Goal: Task Accomplishment & Management: Use online tool/utility

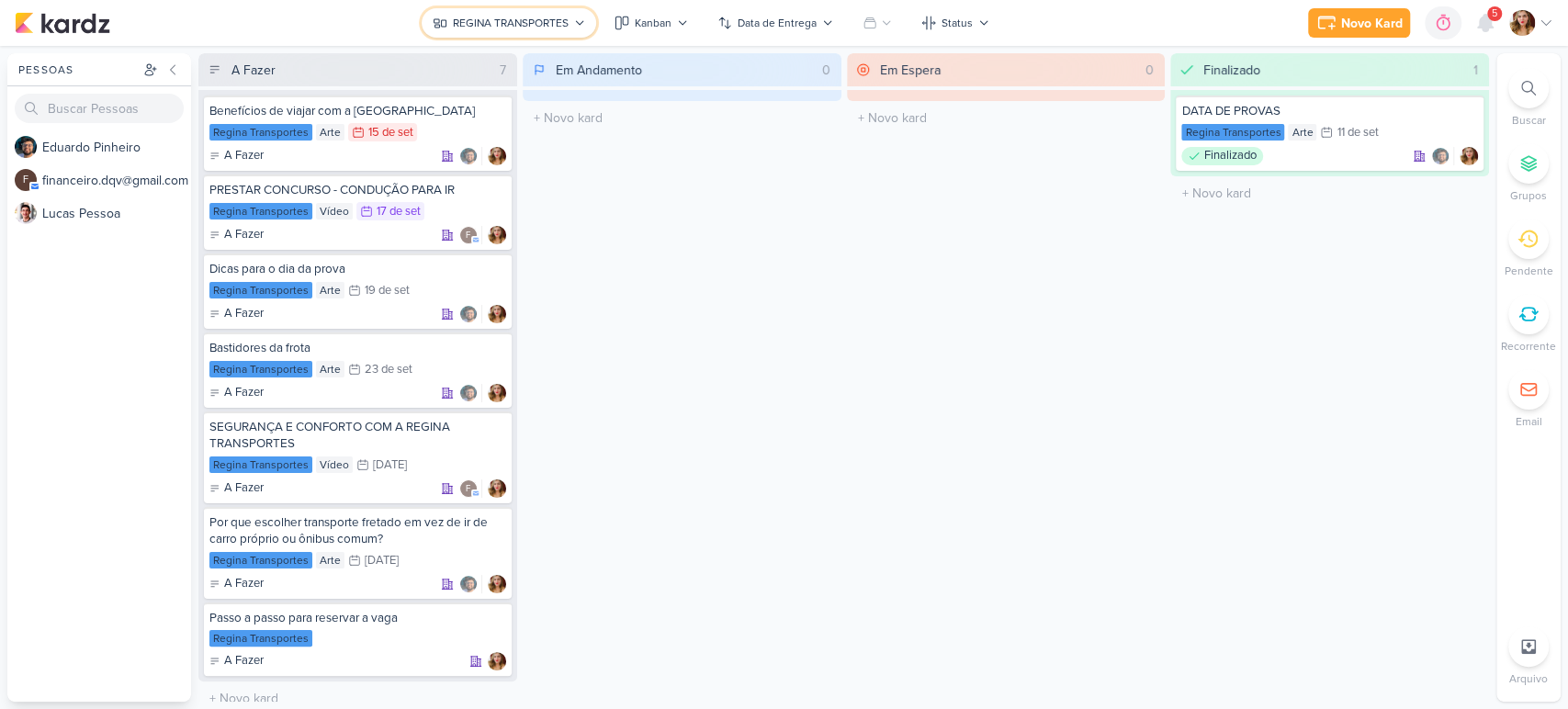
click at [553, 27] on div "REGINA TRANSPORTES" at bounding box center [510, 23] width 115 height 17
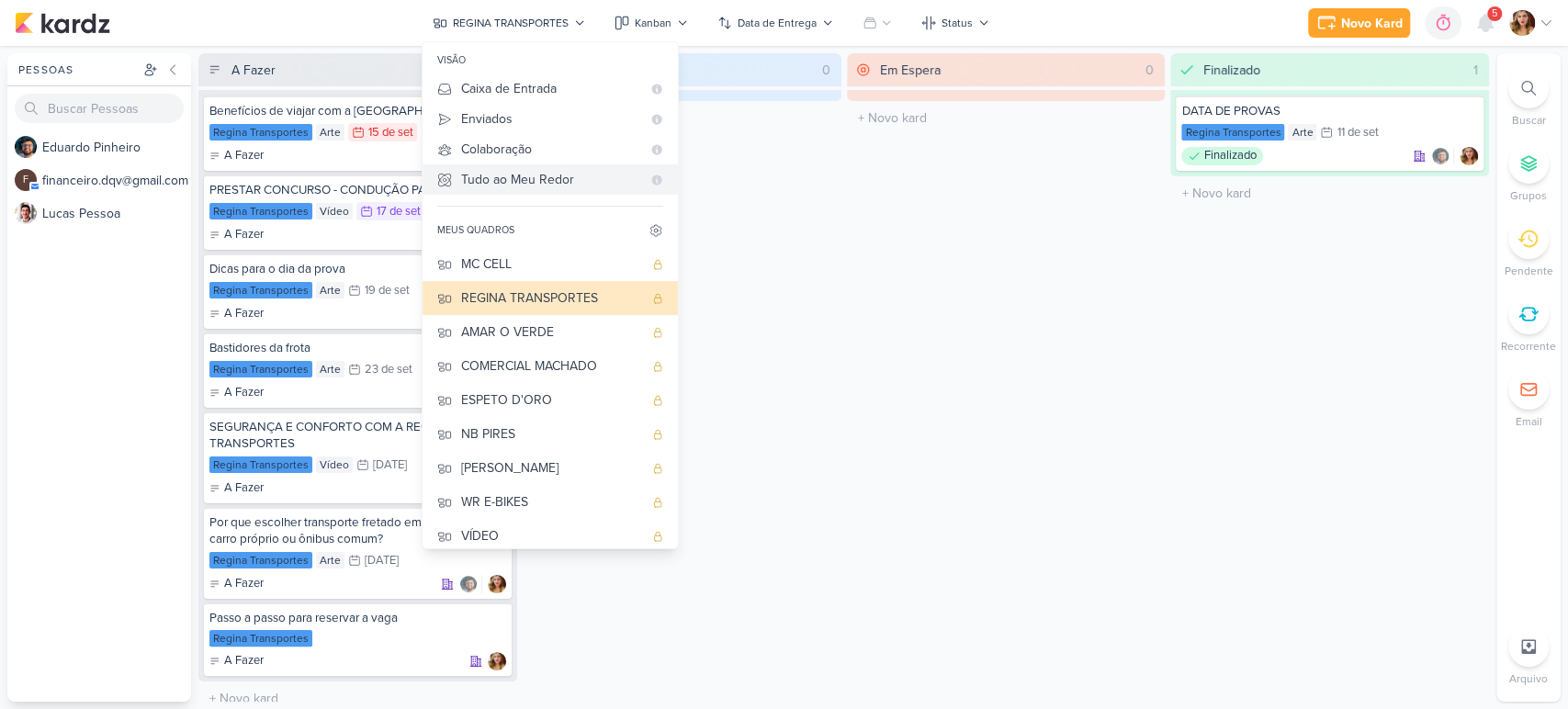
click at [626, 185] on div "Tudo ao Meu Redor" at bounding box center [551, 179] width 180 height 20
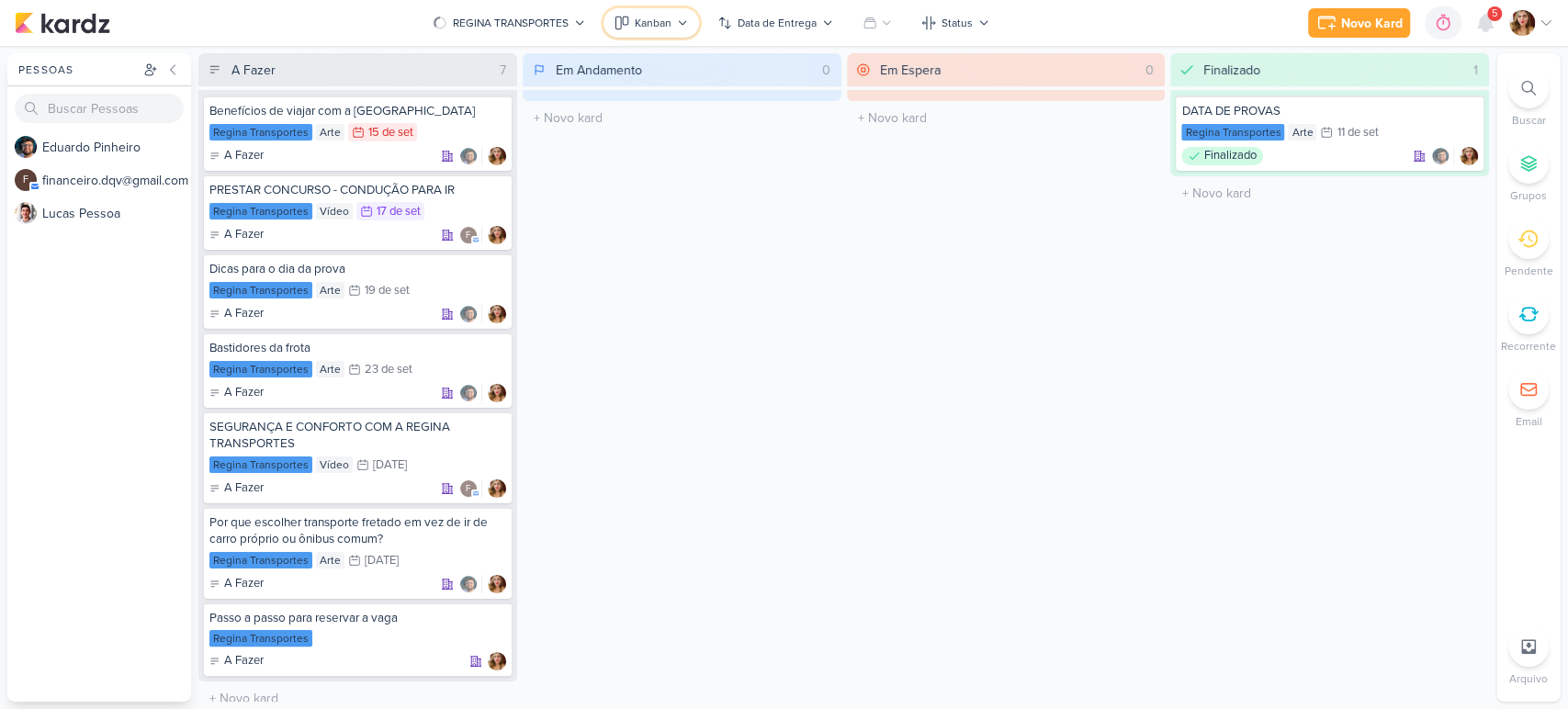
click at [661, 9] on button "Kanban" at bounding box center [652, 23] width 96 height 29
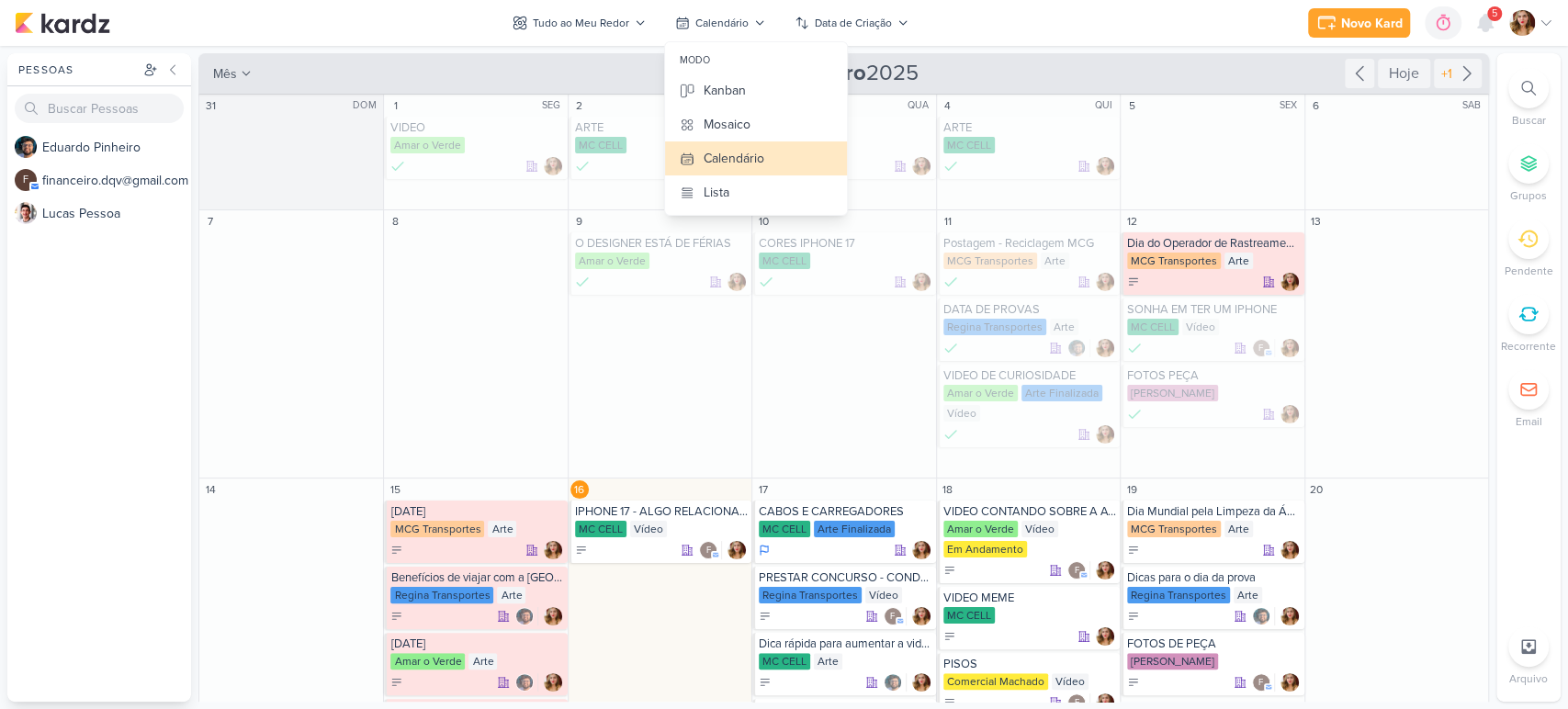
click at [1084, 39] on div "Novo Kard Ctrl + k 0h0m Sessão desligada... Hoje 0h0m Semana 0h0m Mês 0h0m" at bounding box center [784, 23] width 1539 height 46
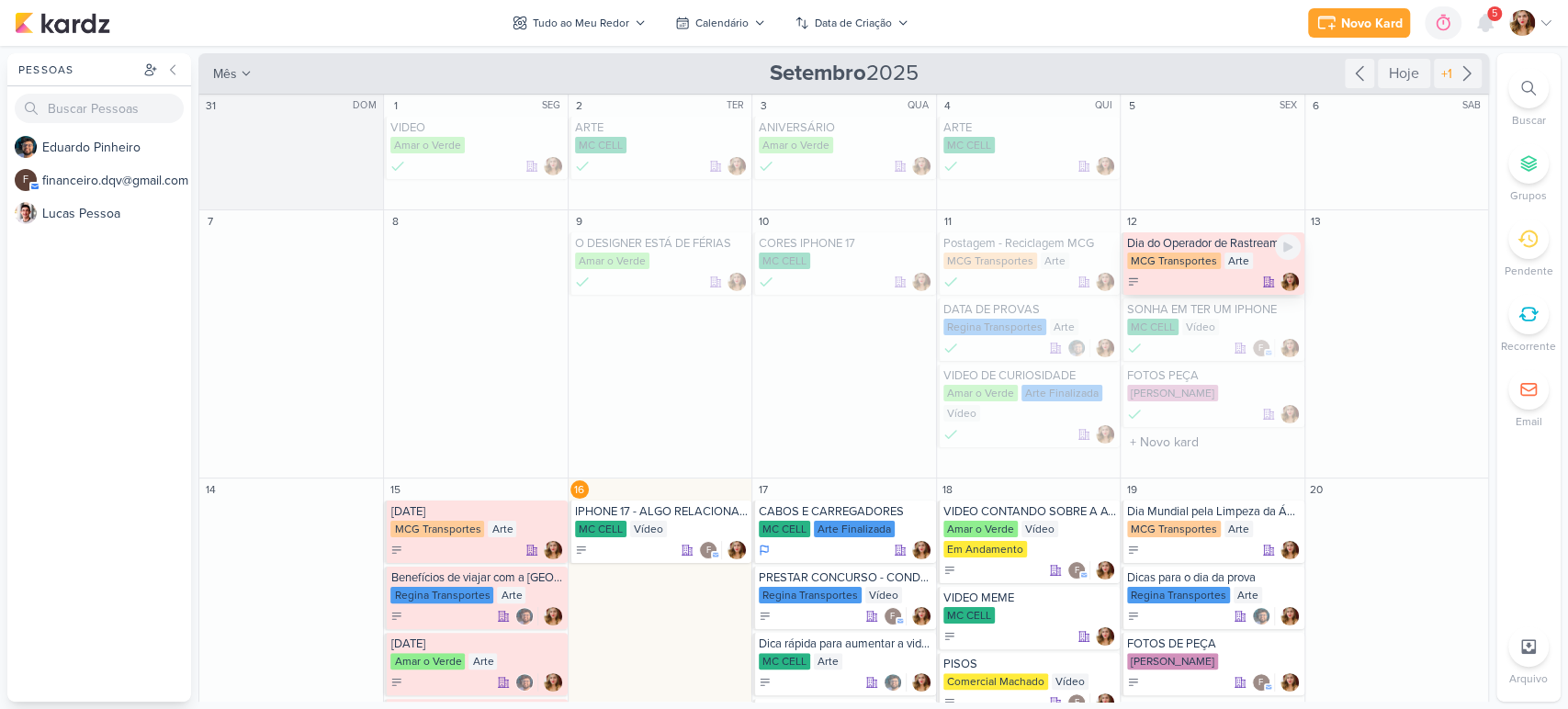
click at [1183, 263] on div "MCG Transportes" at bounding box center [1175, 261] width 94 height 17
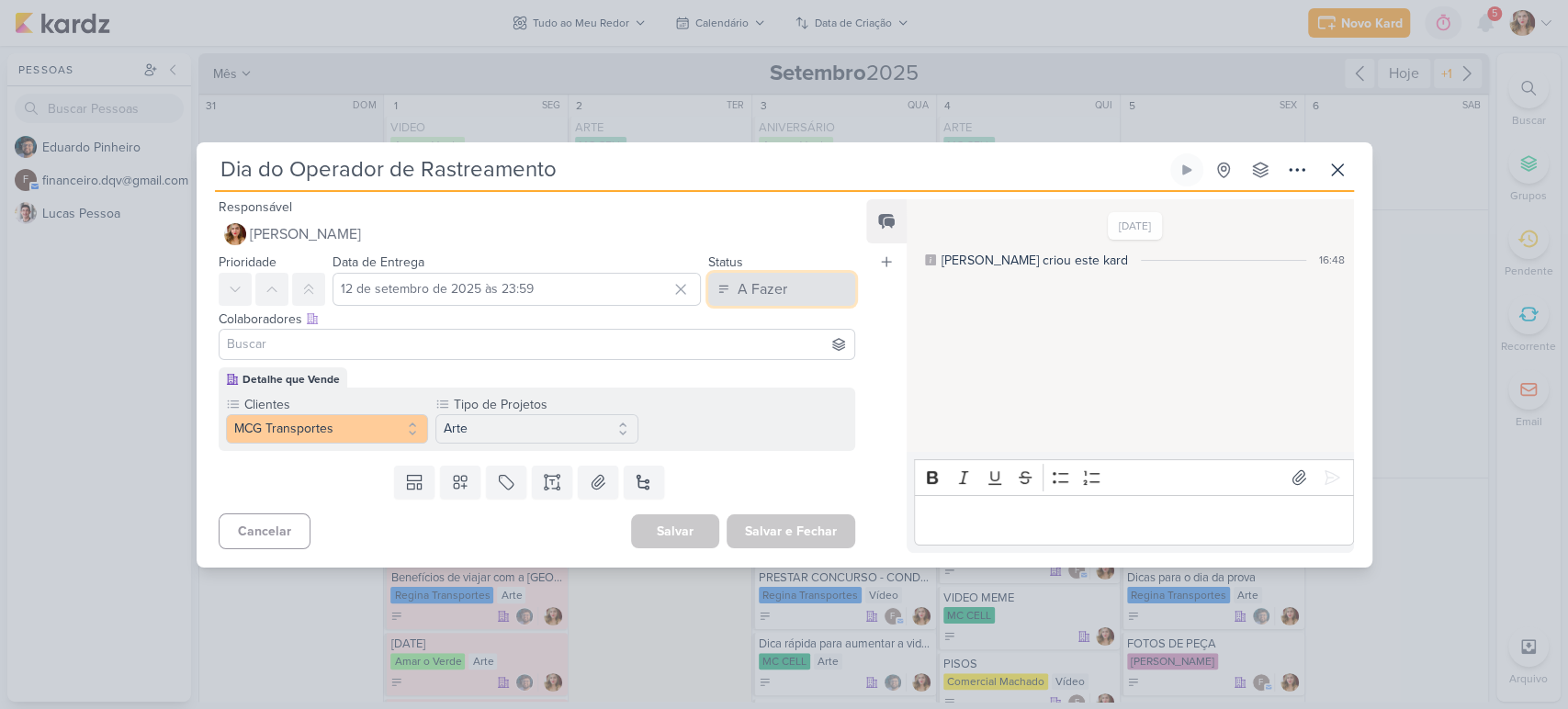
click at [748, 281] on div "A Fazer" at bounding box center [762, 289] width 50 height 22
click at [801, 362] on button "Finalizado" at bounding box center [773, 362] width 163 height 30
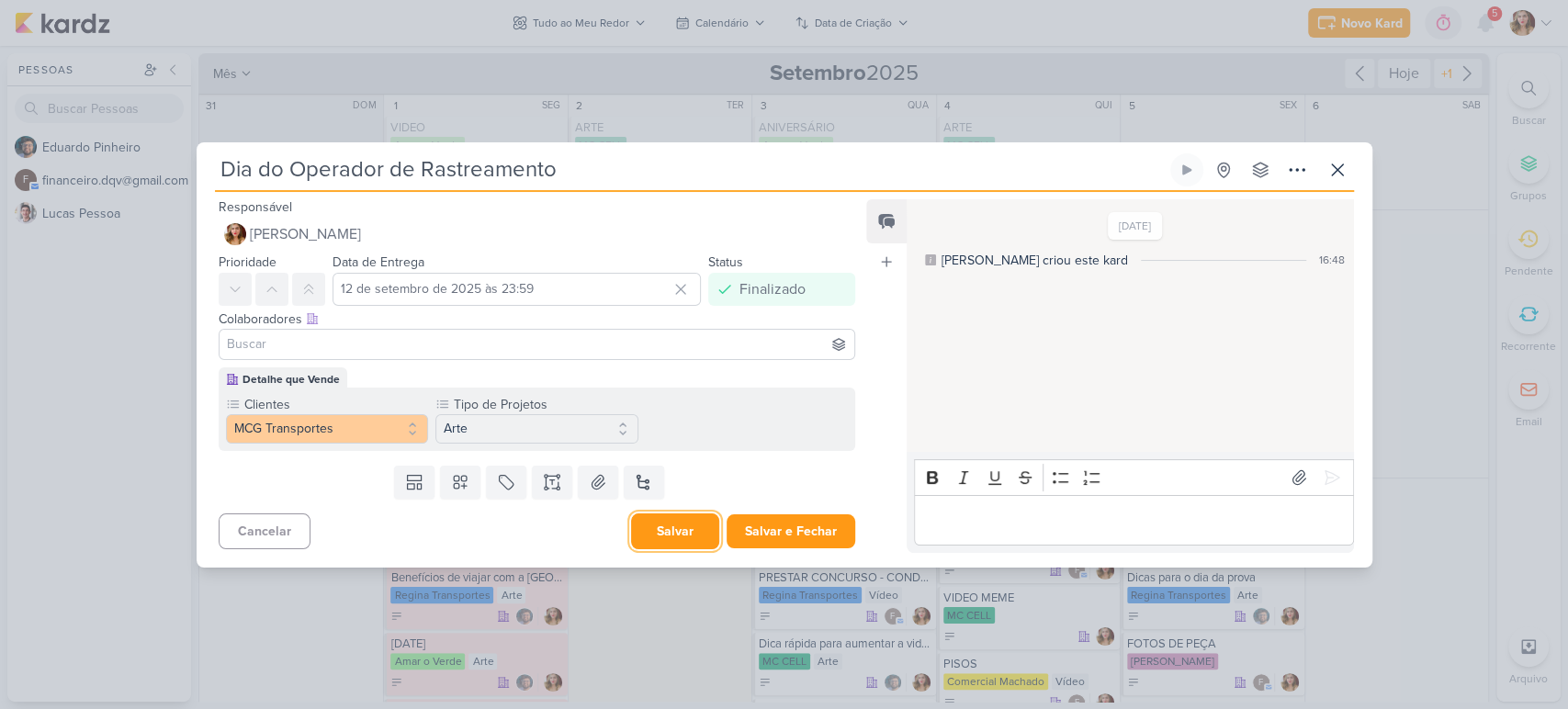
click at [689, 535] on button "Salvar" at bounding box center [675, 532] width 88 height 36
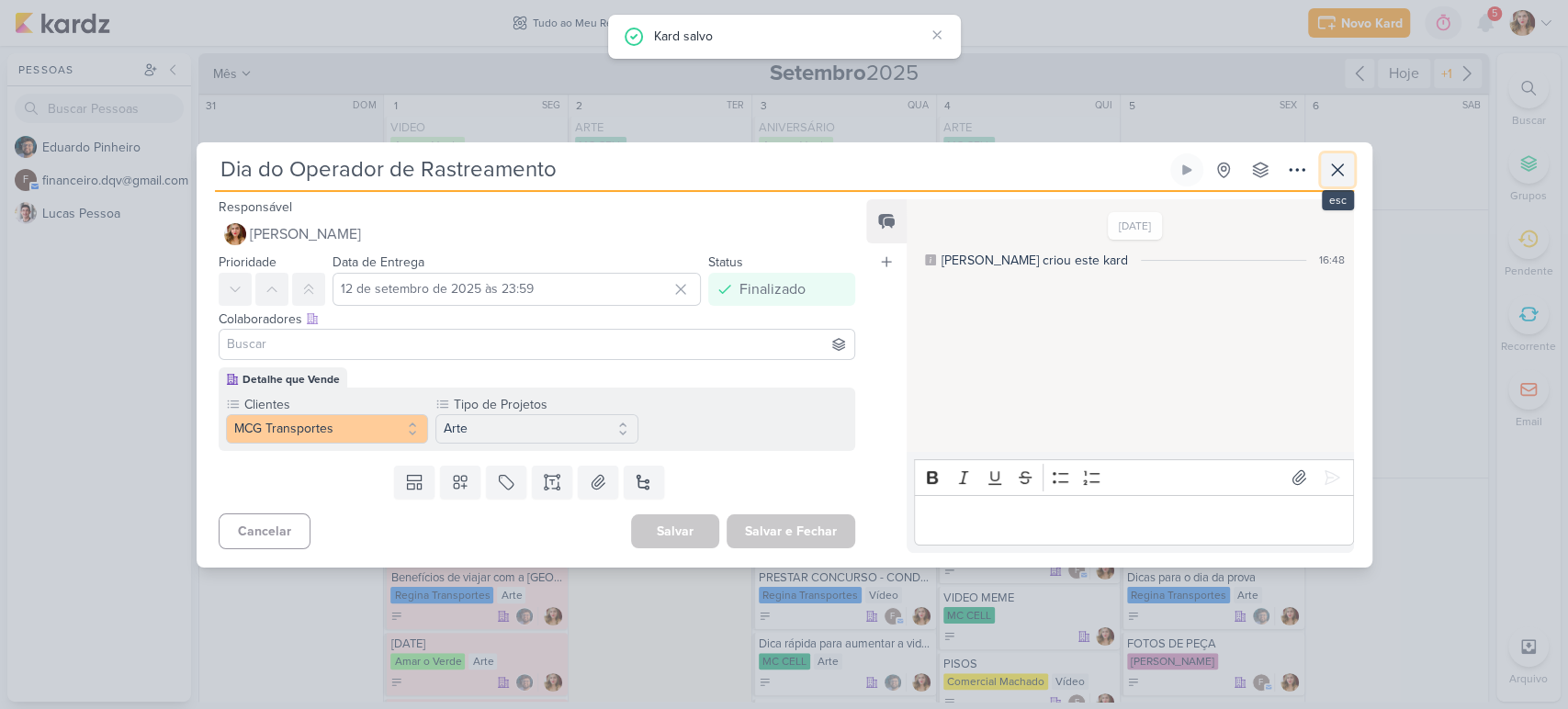
click at [1350, 174] on button at bounding box center [1337, 169] width 33 height 33
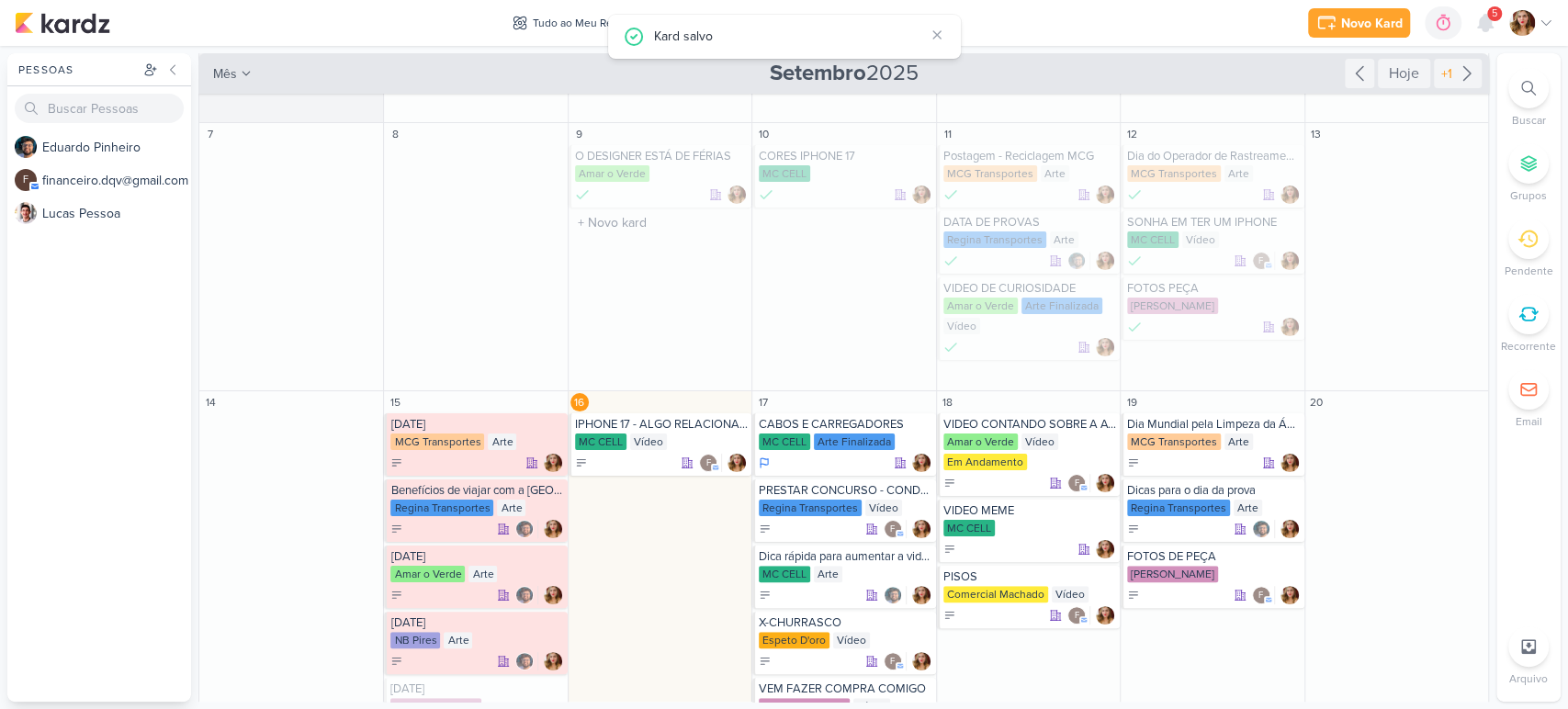
scroll to position [306, 0]
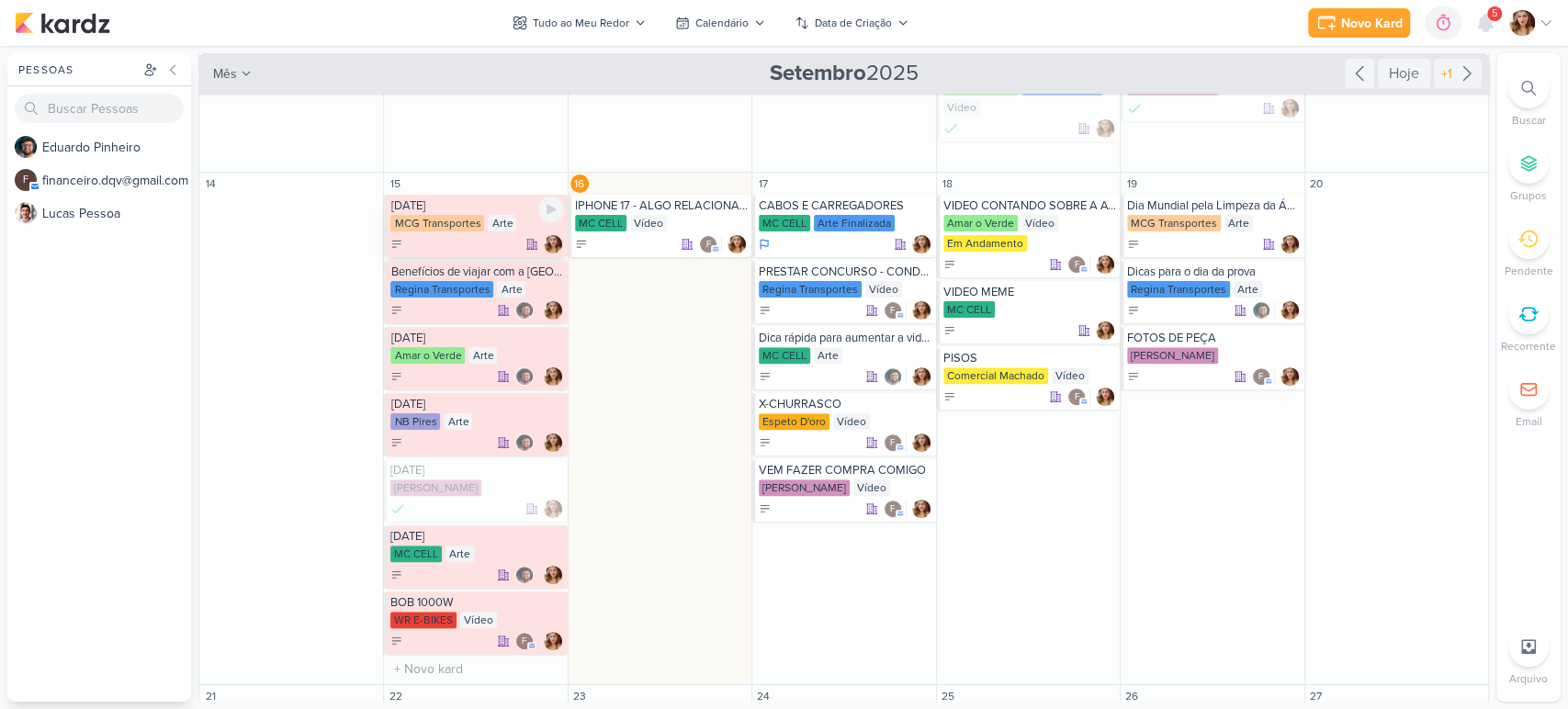
click at [502, 222] on div "Arte" at bounding box center [502, 223] width 28 height 17
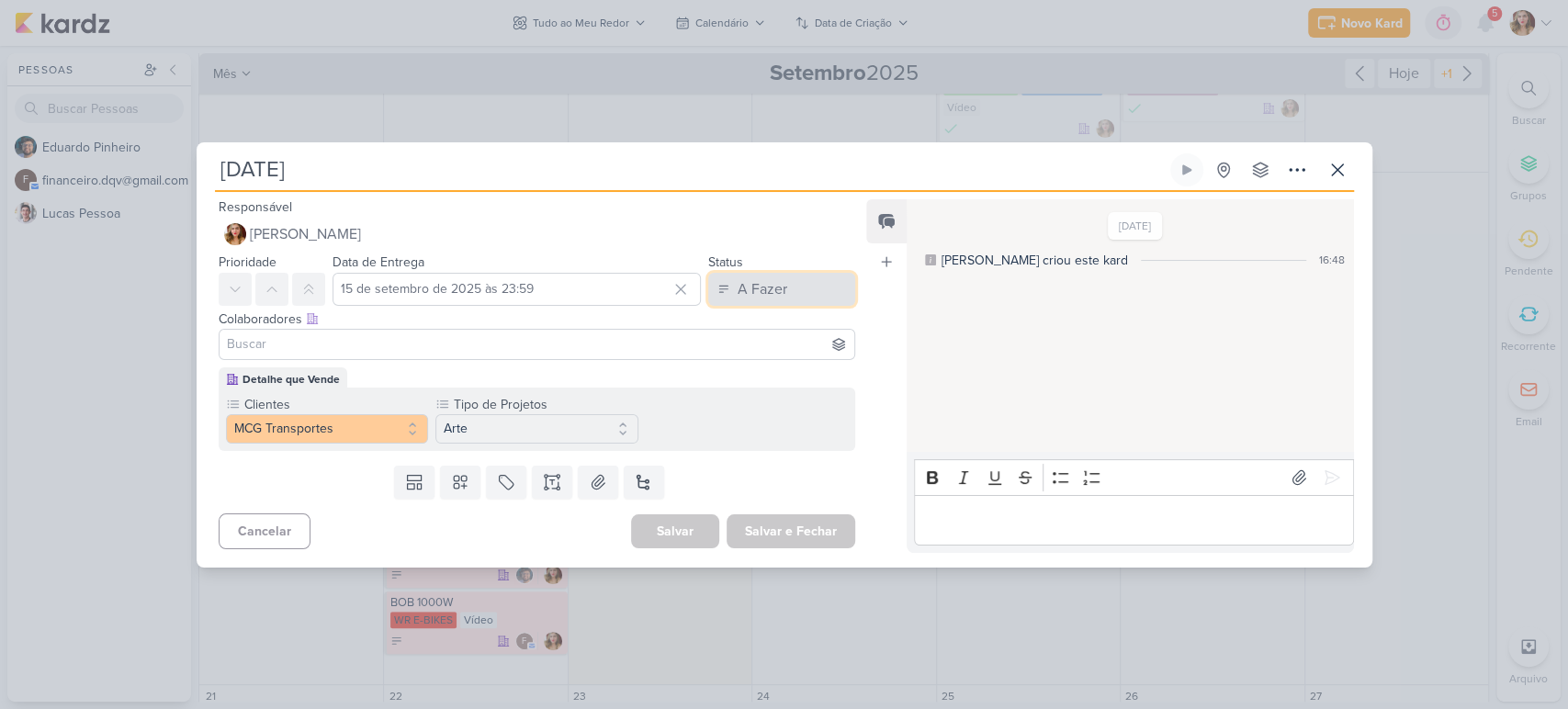
click at [813, 286] on button "A Fazer" at bounding box center [782, 289] width 147 height 33
click at [801, 362] on button "Finalizado" at bounding box center [773, 362] width 163 height 30
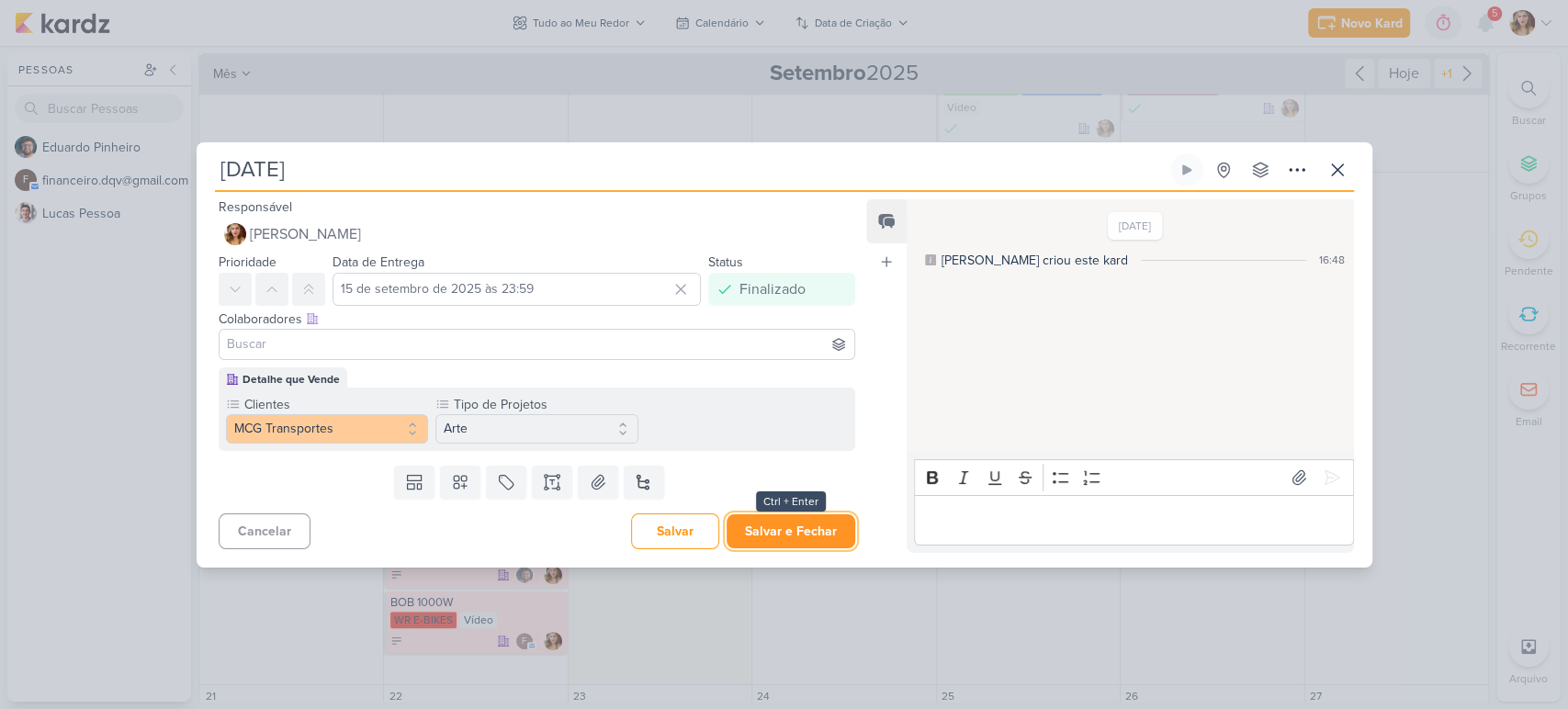
click at [832, 542] on button "Salvar e Fechar" at bounding box center [791, 532] width 129 height 34
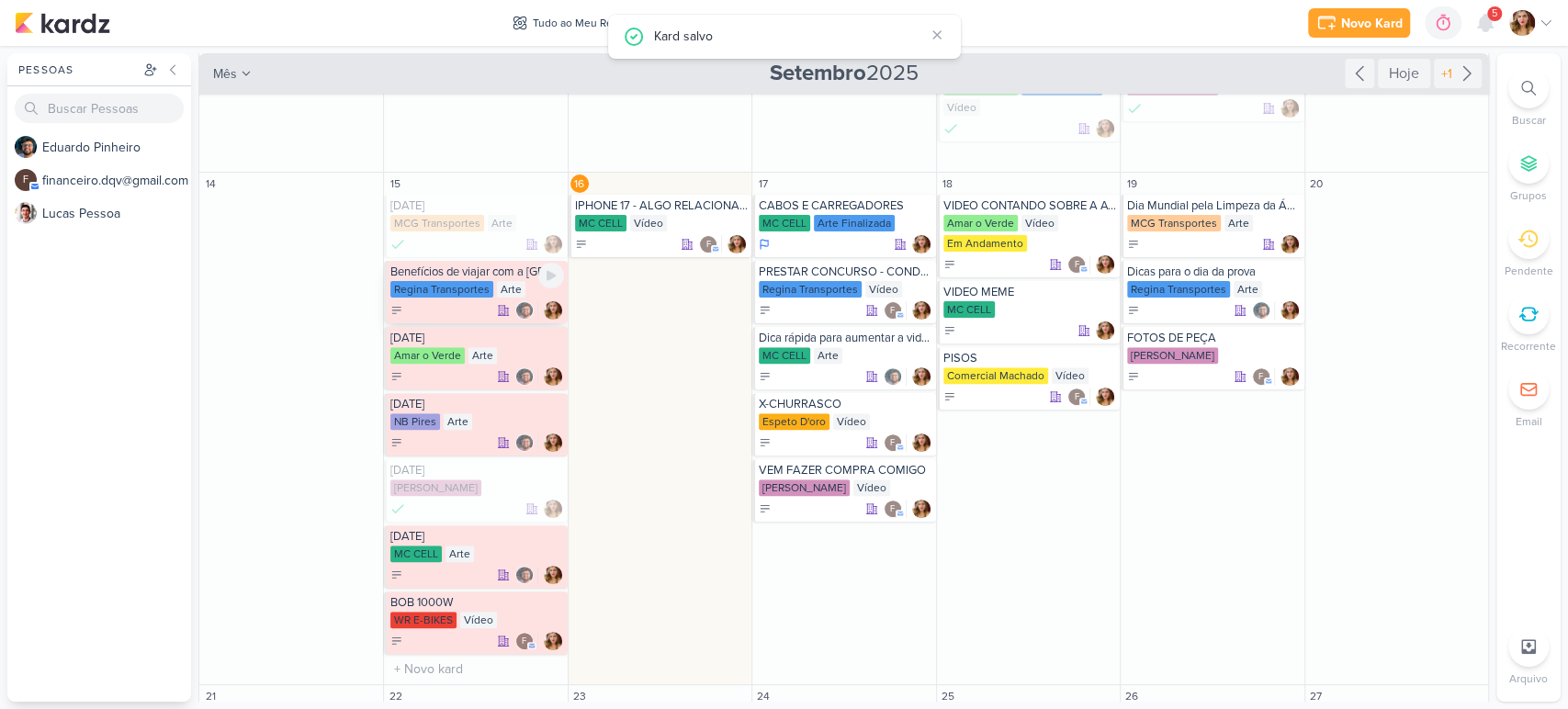
click at [466, 313] on div at bounding box center [477, 311] width 173 height 19
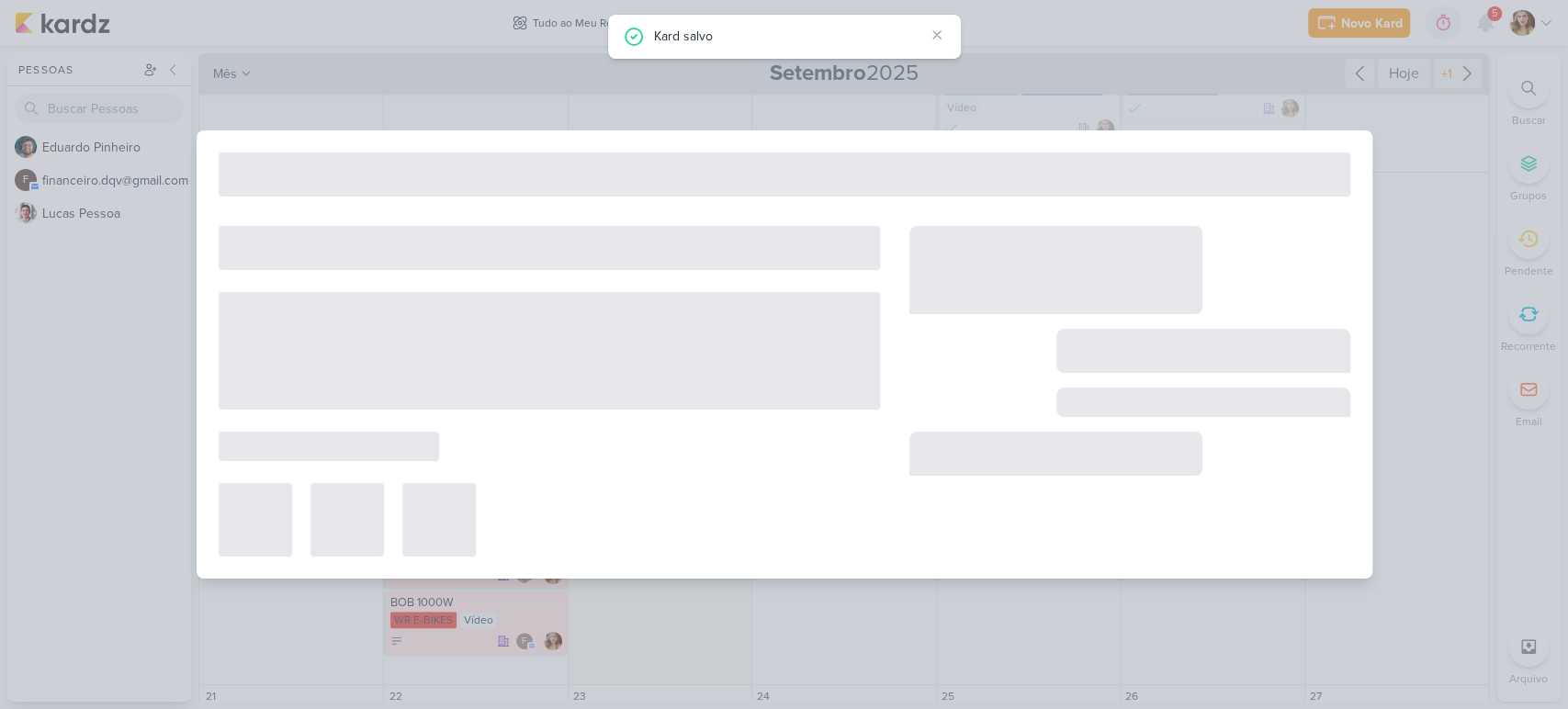
type input "Benefícios de viajar com a [GEOGRAPHIC_DATA]"
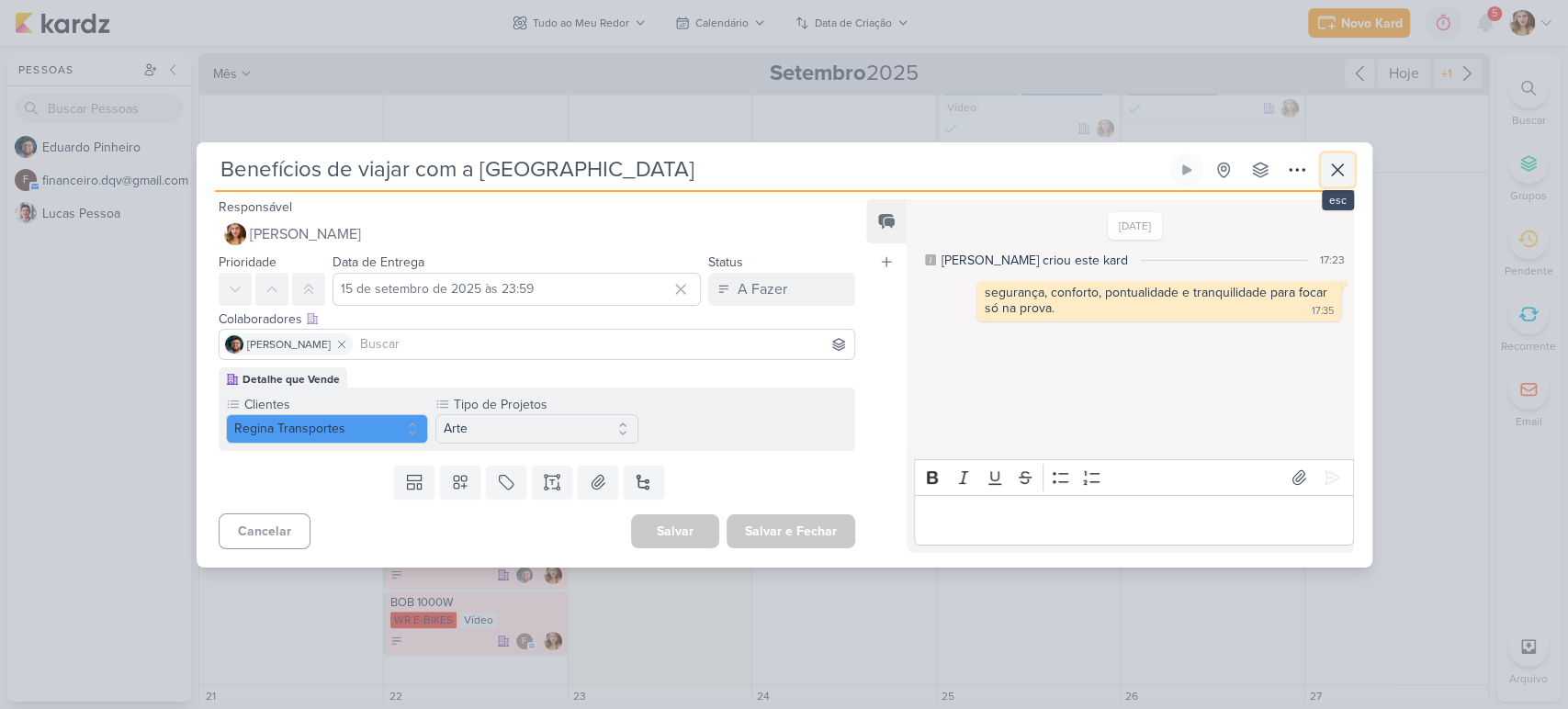
click at [1330, 170] on icon at bounding box center [1337, 169] width 22 height 22
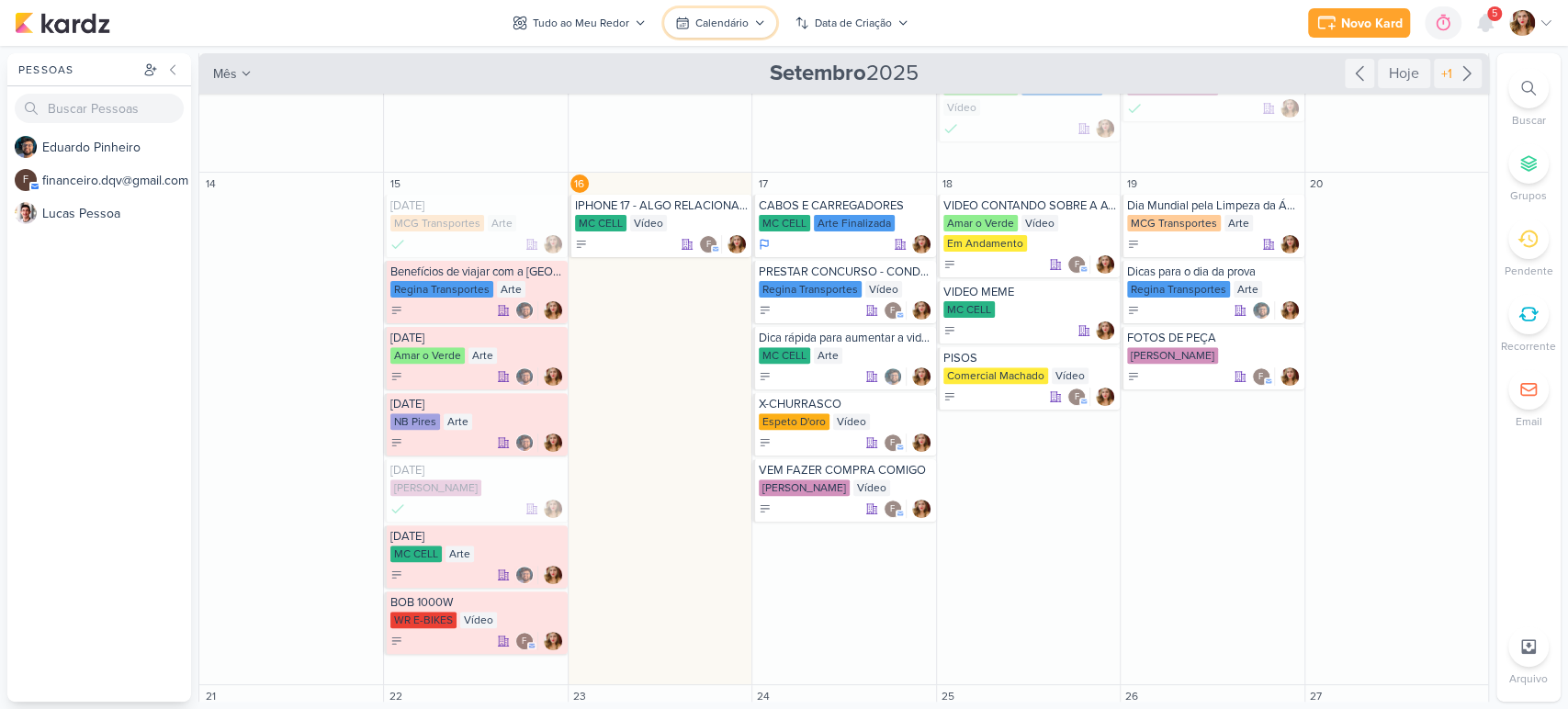
click at [729, 22] on div "Calendário" at bounding box center [722, 23] width 54 height 17
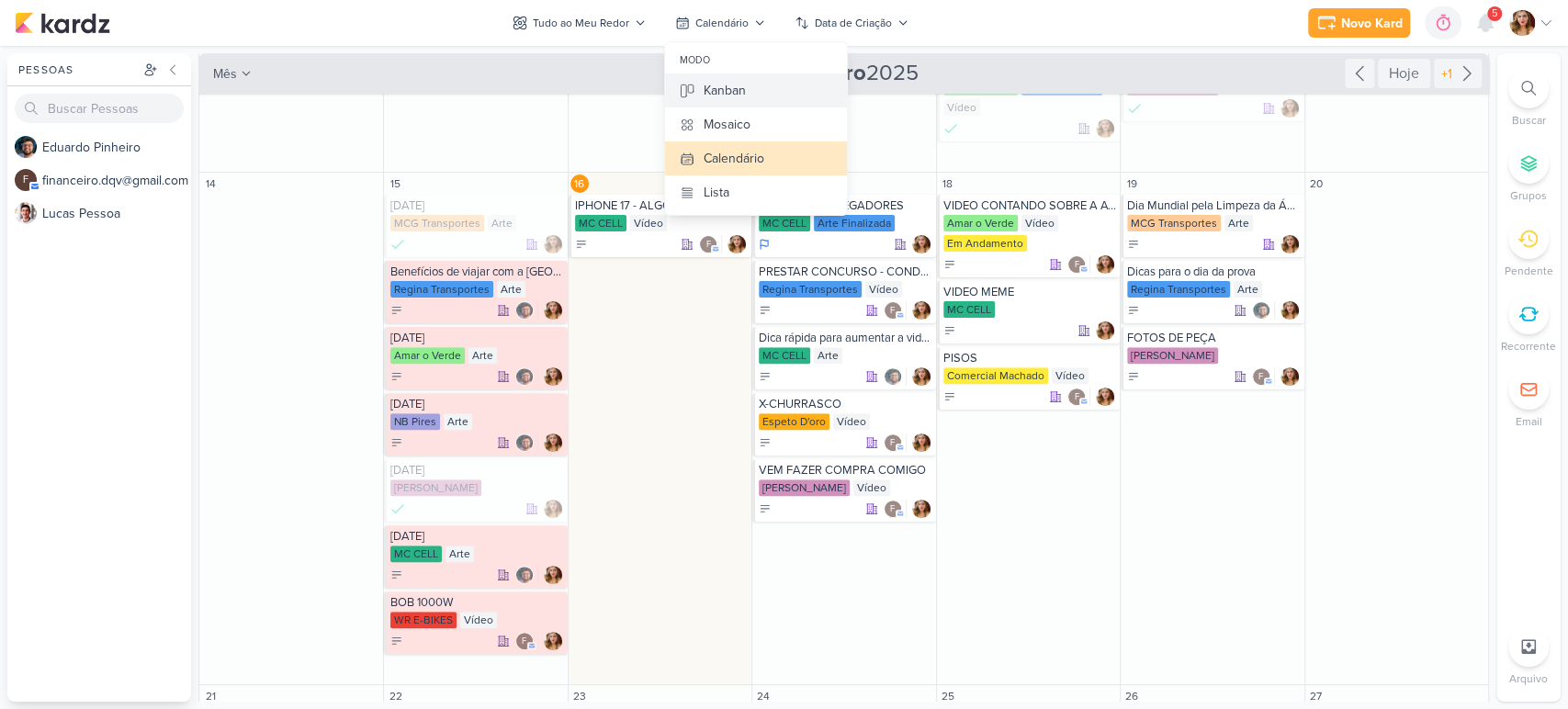
click at [756, 80] on button "Kanban" at bounding box center [757, 90] width 182 height 34
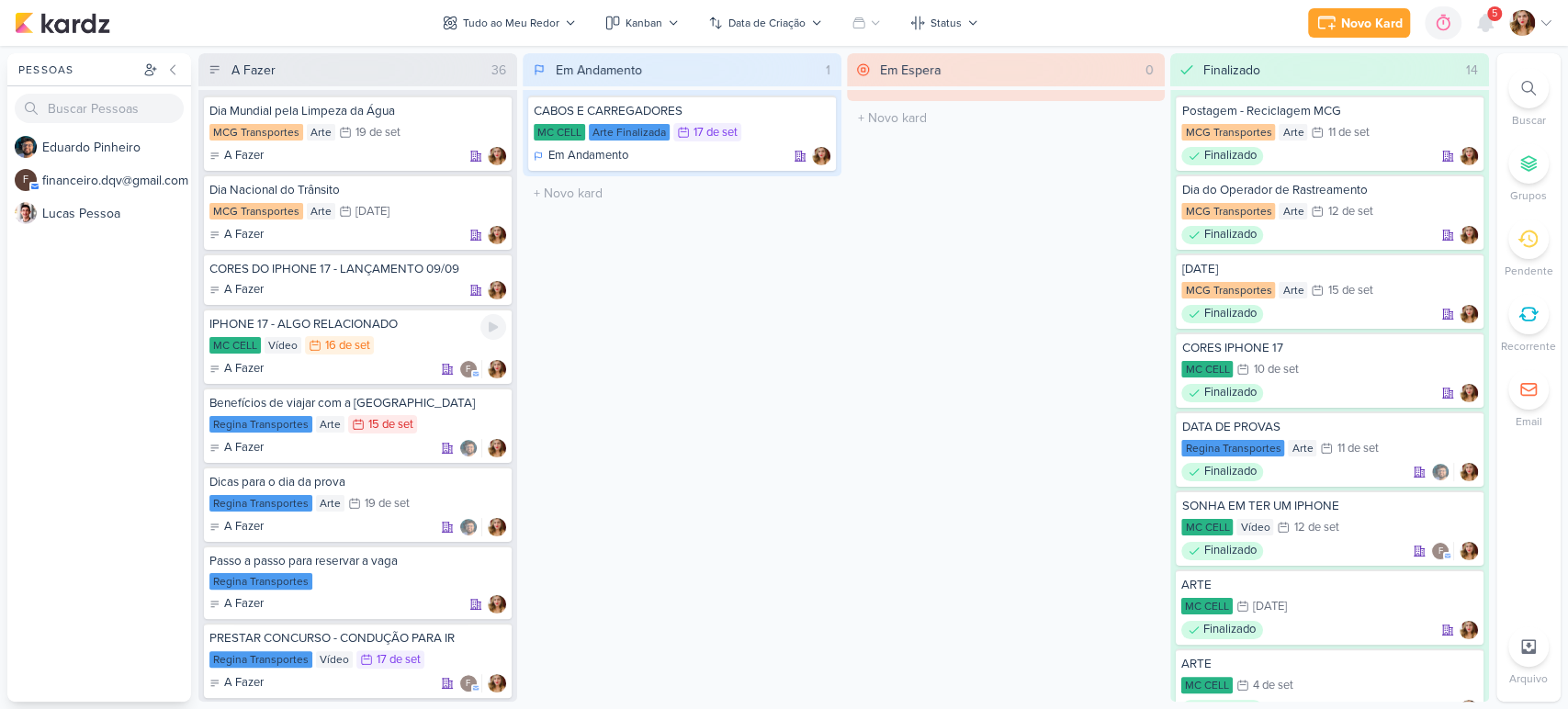
scroll to position [0, 0]
click at [645, 16] on div "Kanban" at bounding box center [643, 23] width 37 height 17
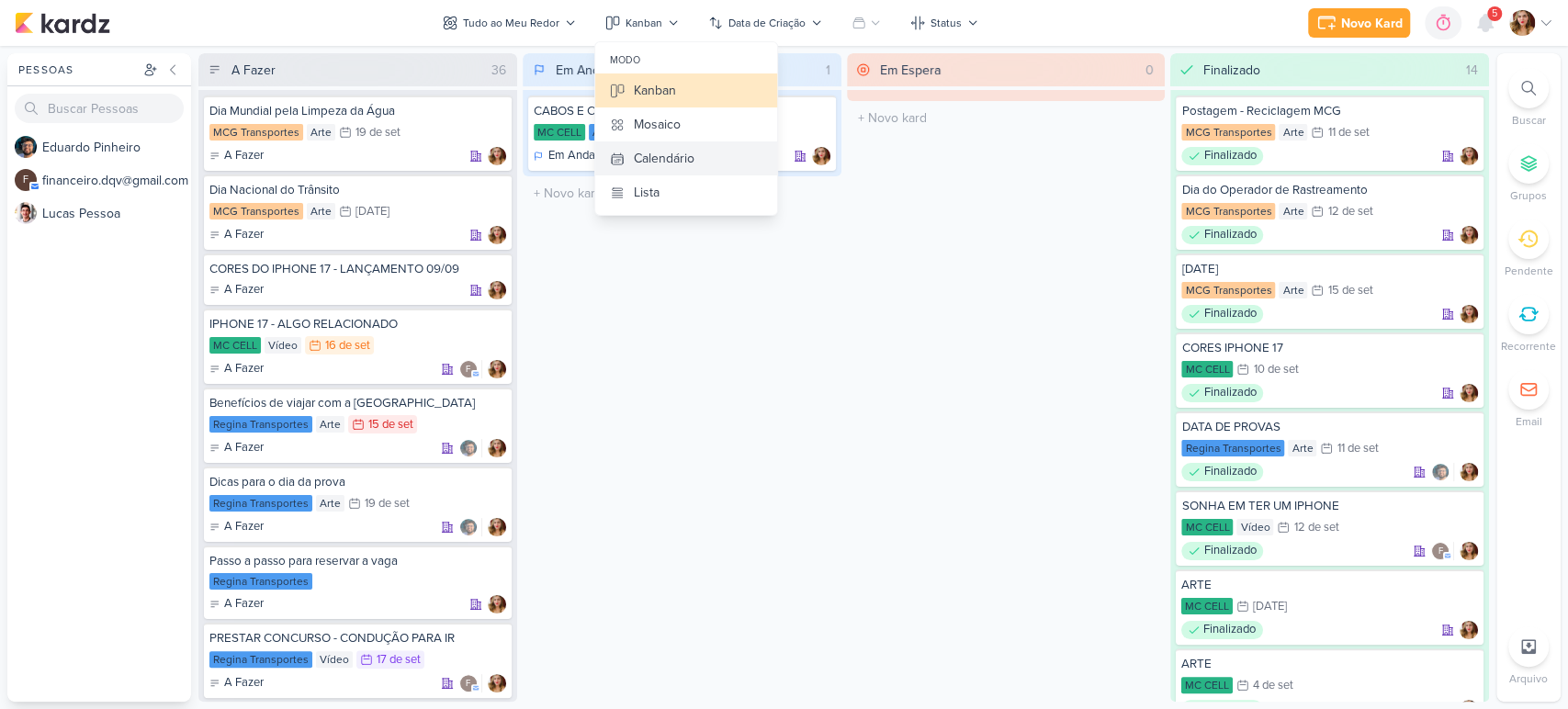
click at [677, 166] on div "Calendário" at bounding box center [664, 159] width 61 height 20
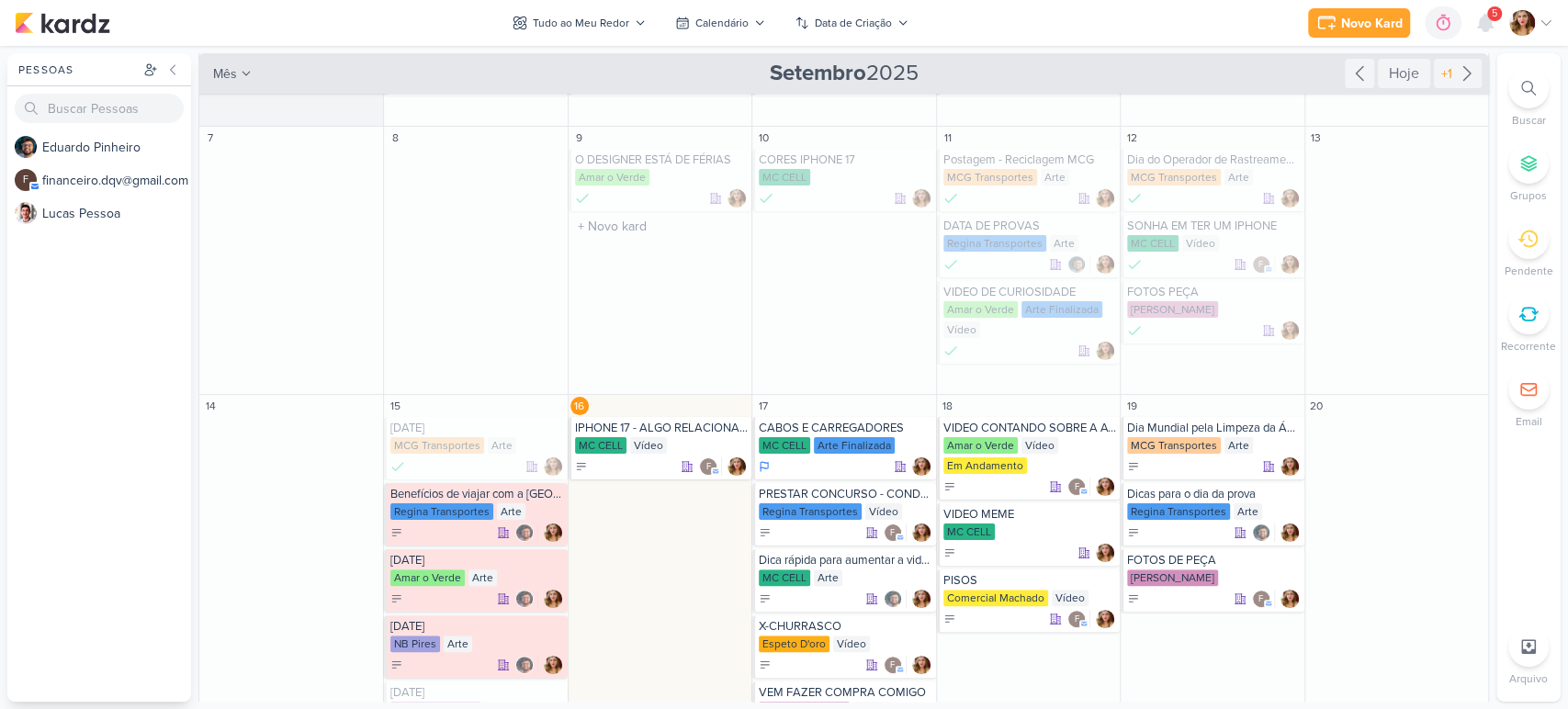
scroll to position [204, 0]
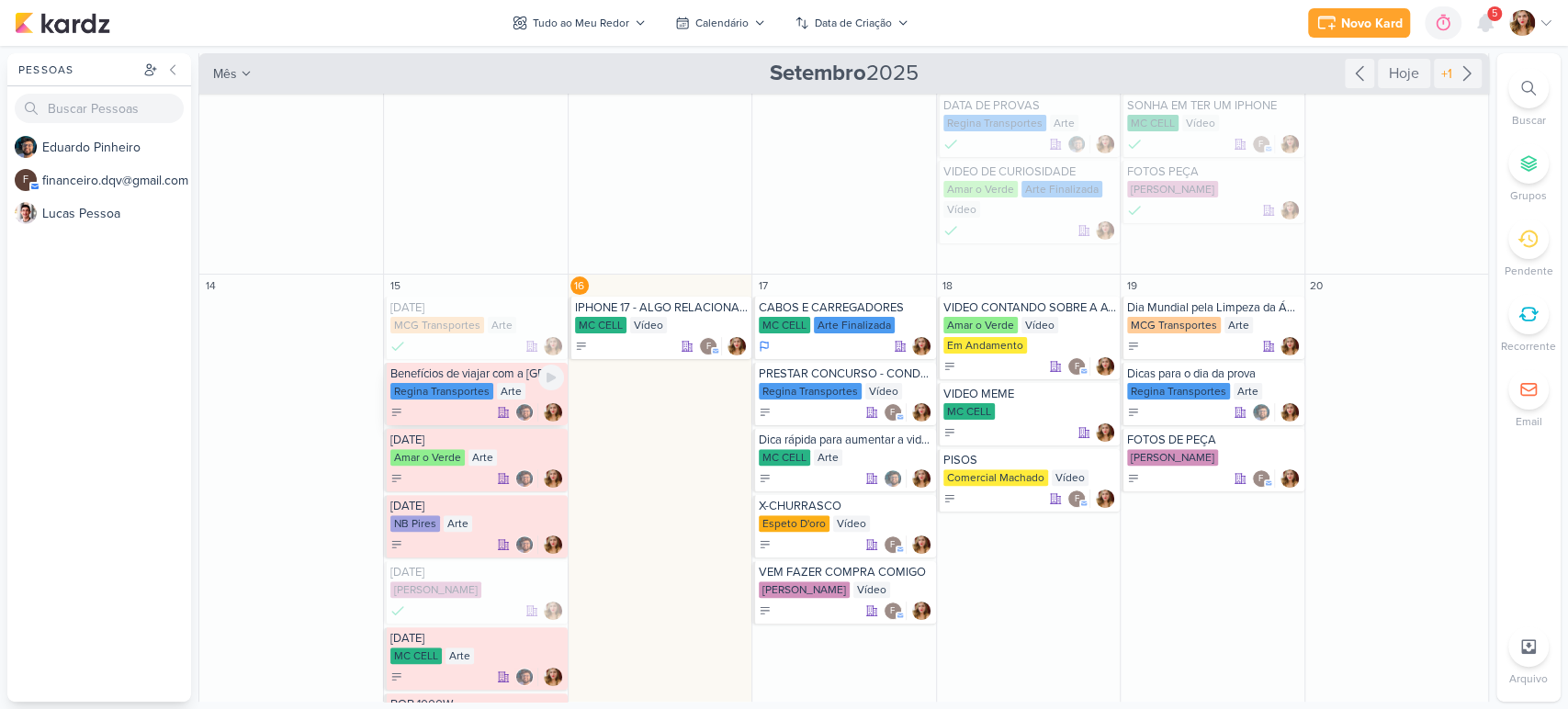
click at [477, 410] on div at bounding box center [477, 413] width 173 height 19
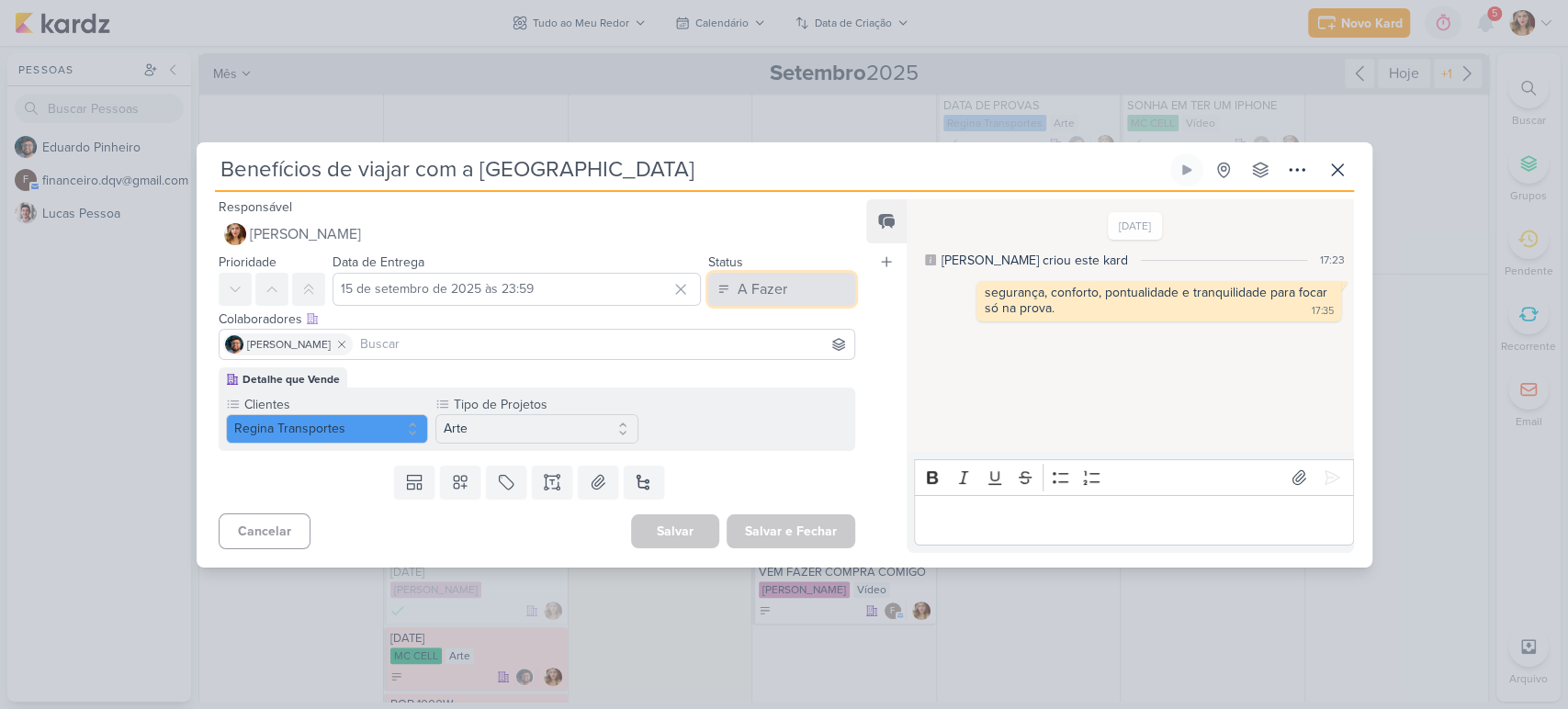
click at [808, 291] on button "A Fazer" at bounding box center [782, 289] width 147 height 33
click at [790, 366] on button "Finalizado" at bounding box center [773, 362] width 163 height 30
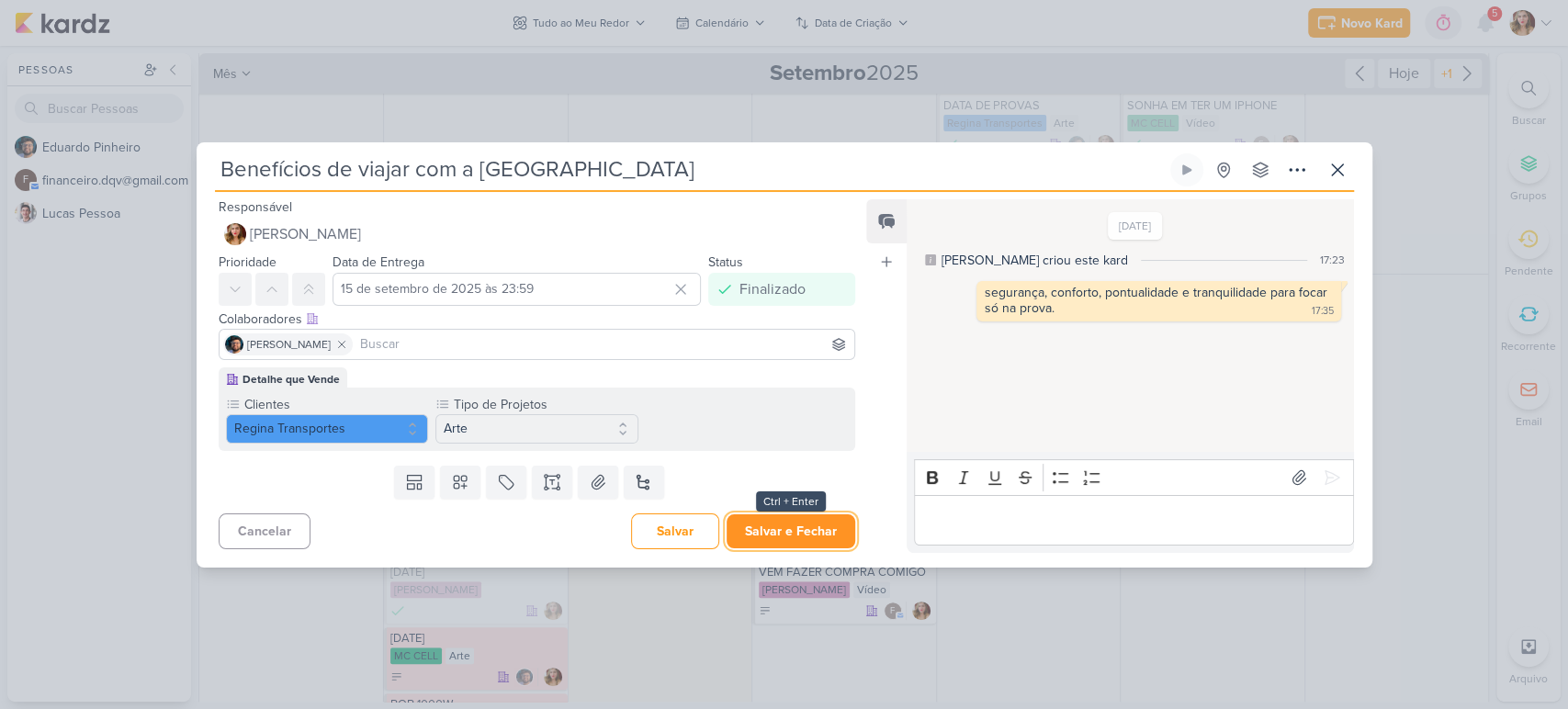
click at [784, 524] on button "Salvar e Fechar" at bounding box center [791, 532] width 129 height 34
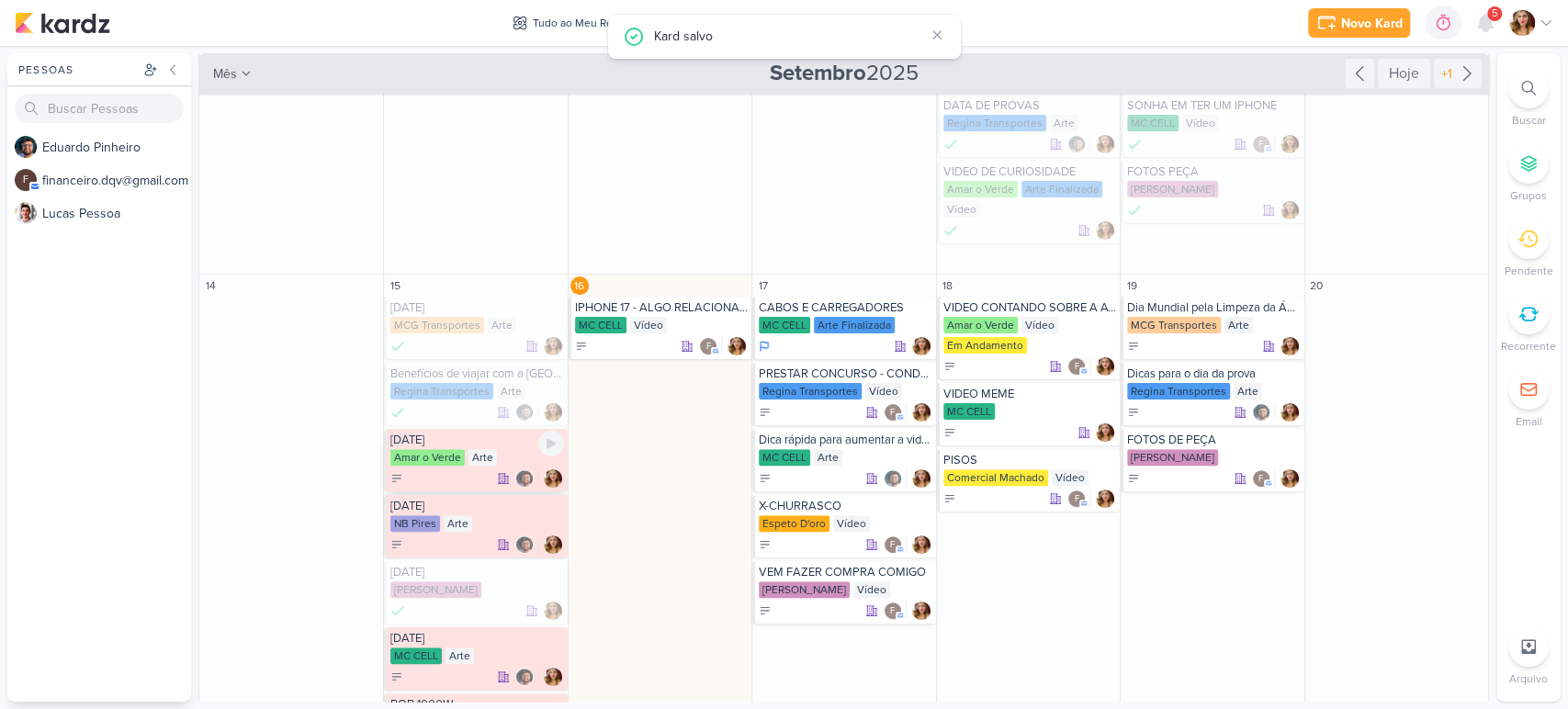
click at [472, 459] on div "Arte" at bounding box center [483, 458] width 28 height 17
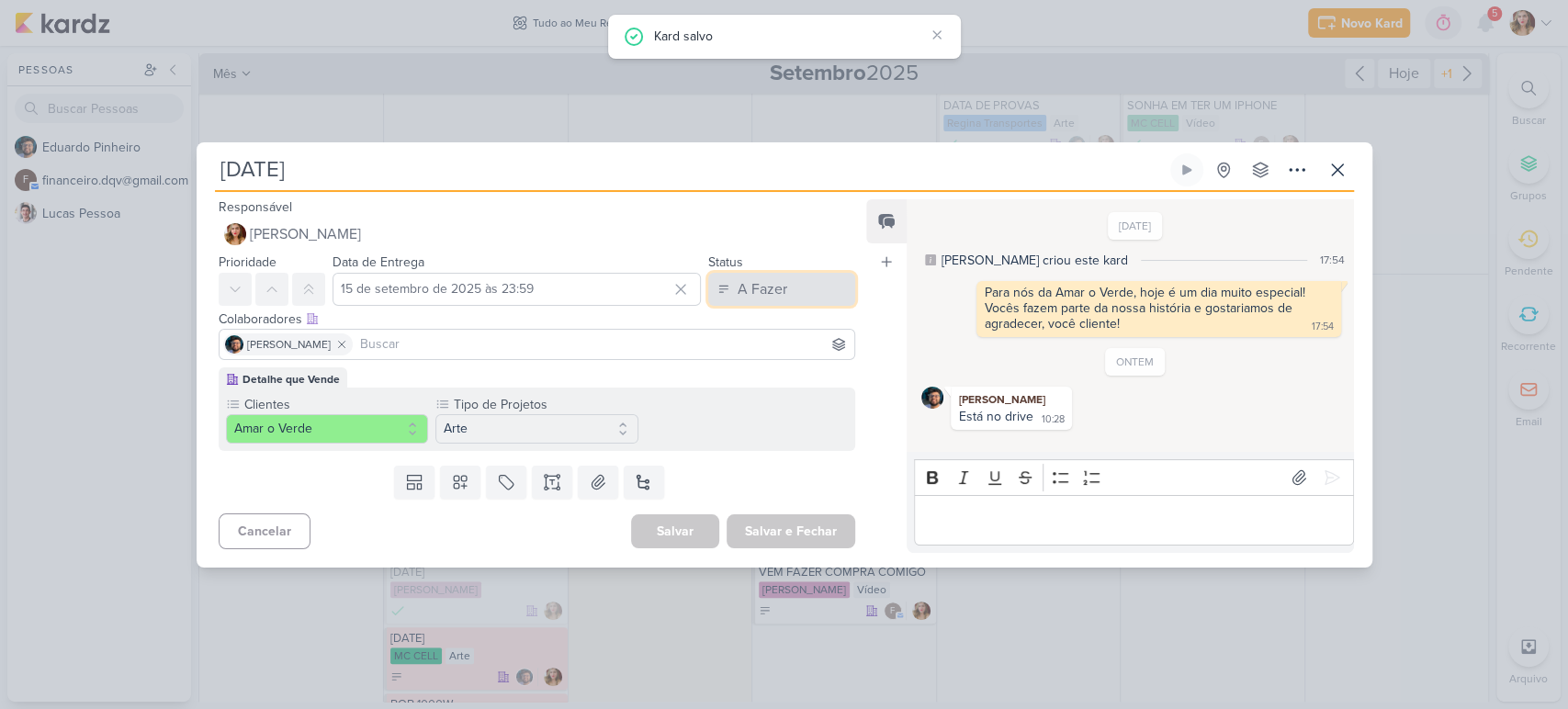
click at [768, 291] on div "A Fazer" at bounding box center [762, 289] width 50 height 22
click at [791, 352] on button "Finalizado" at bounding box center [773, 362] width 163 height 30
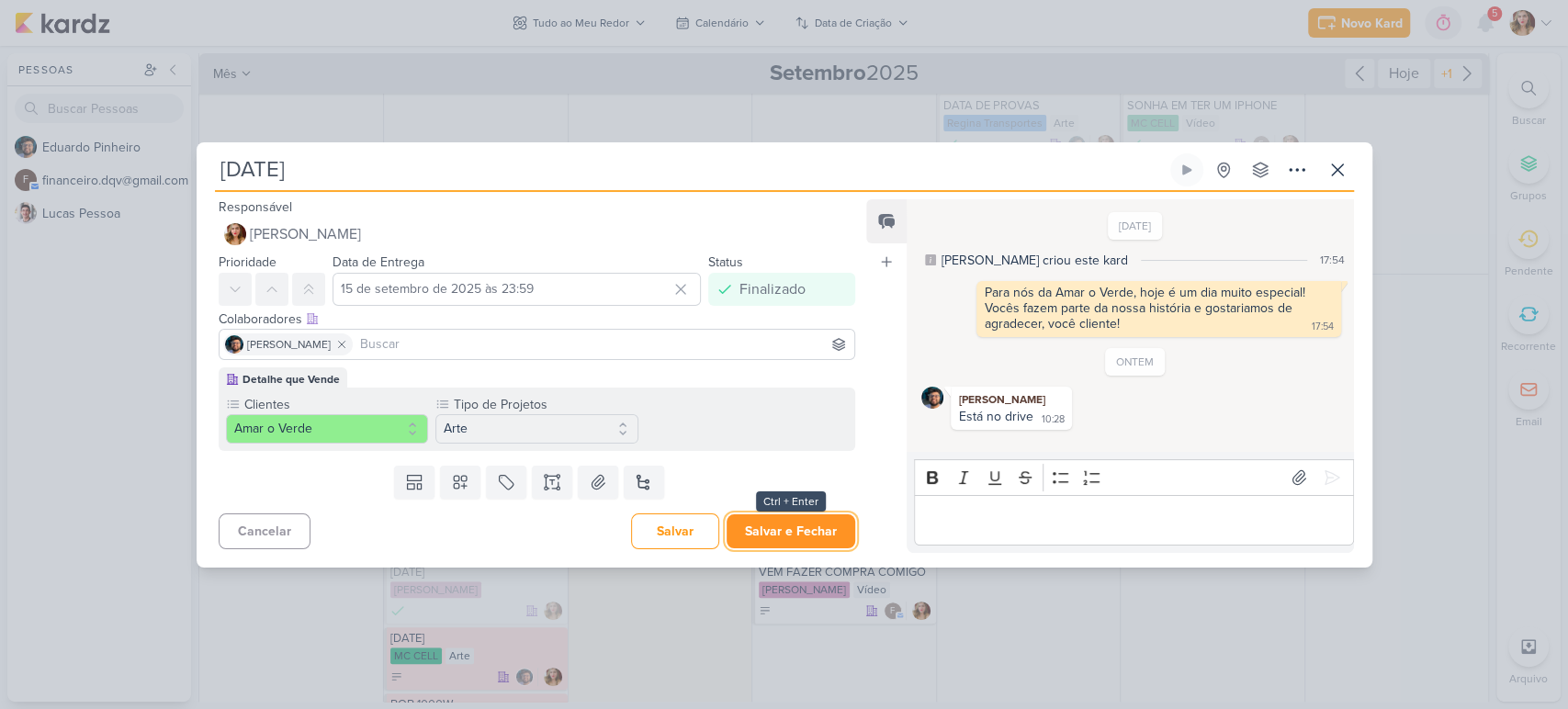
click at [797, 526] on button "Salvar e Fechar" at bounding box center [791, 532] width 129 height 34
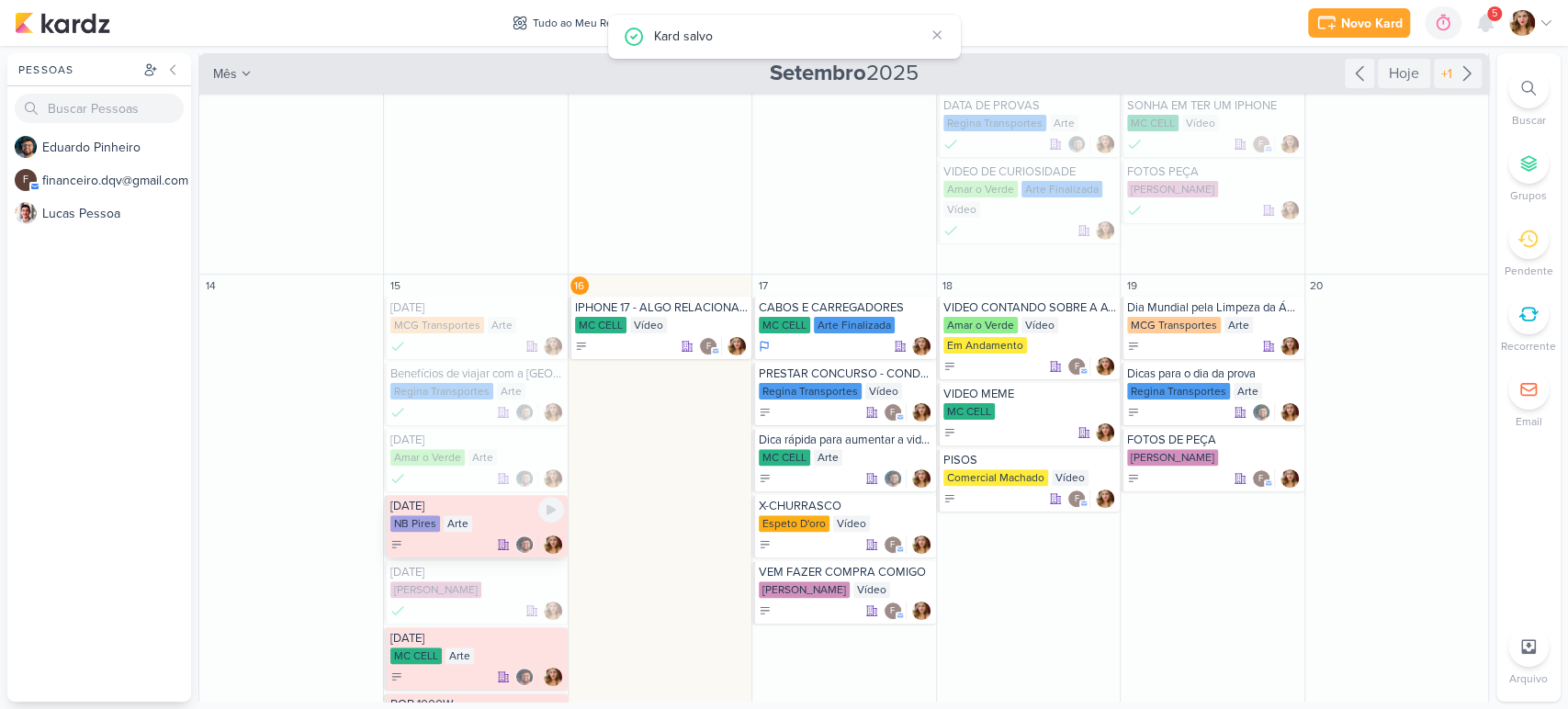
click at [464, 516] on div "Arte" at bounding box center [458, 524] width 28 height 17
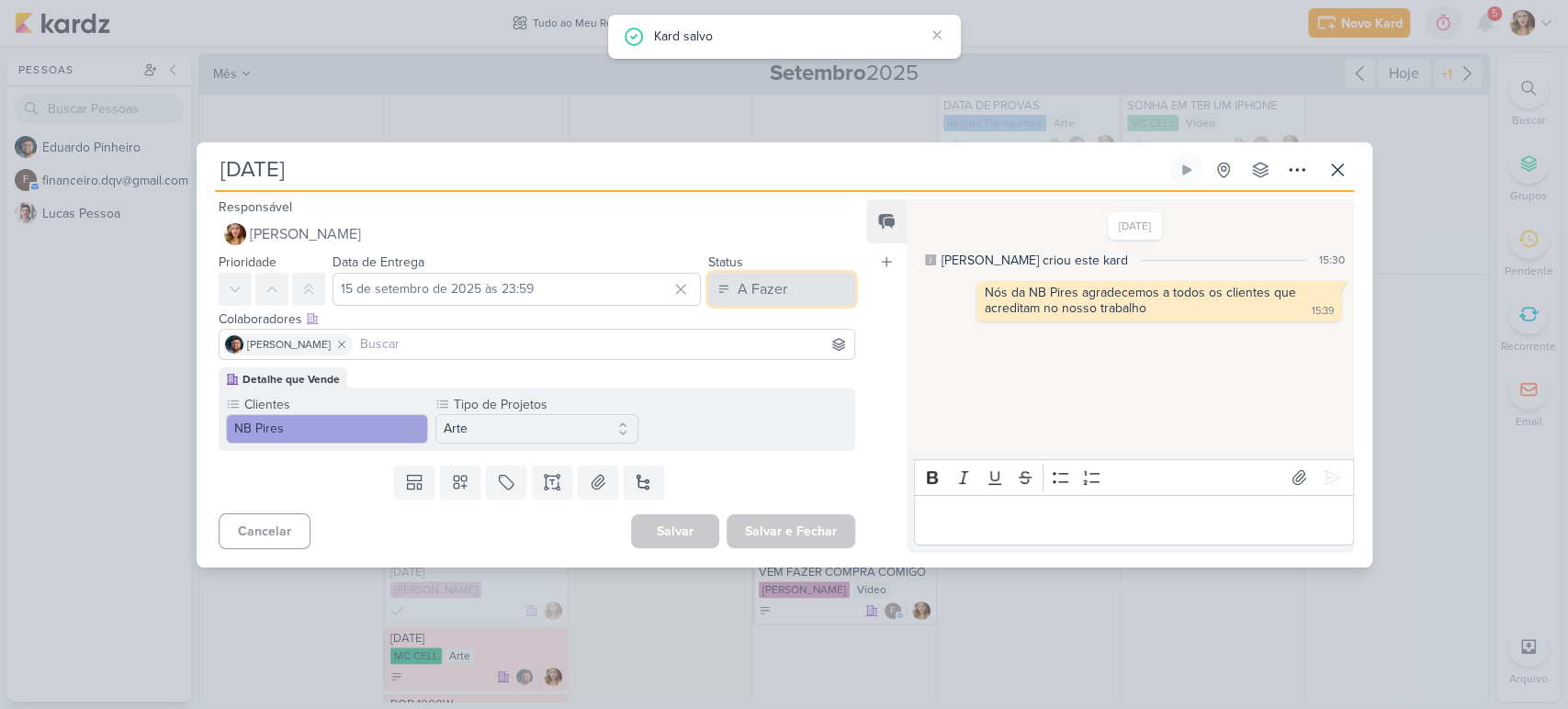
click at [802, 288] on button "A Fazer" at bounding box center [782, 289] width 147 height 33
click at [780, 371] on button "Finalizado" at bounding box center [773, 362] width 163 height 30
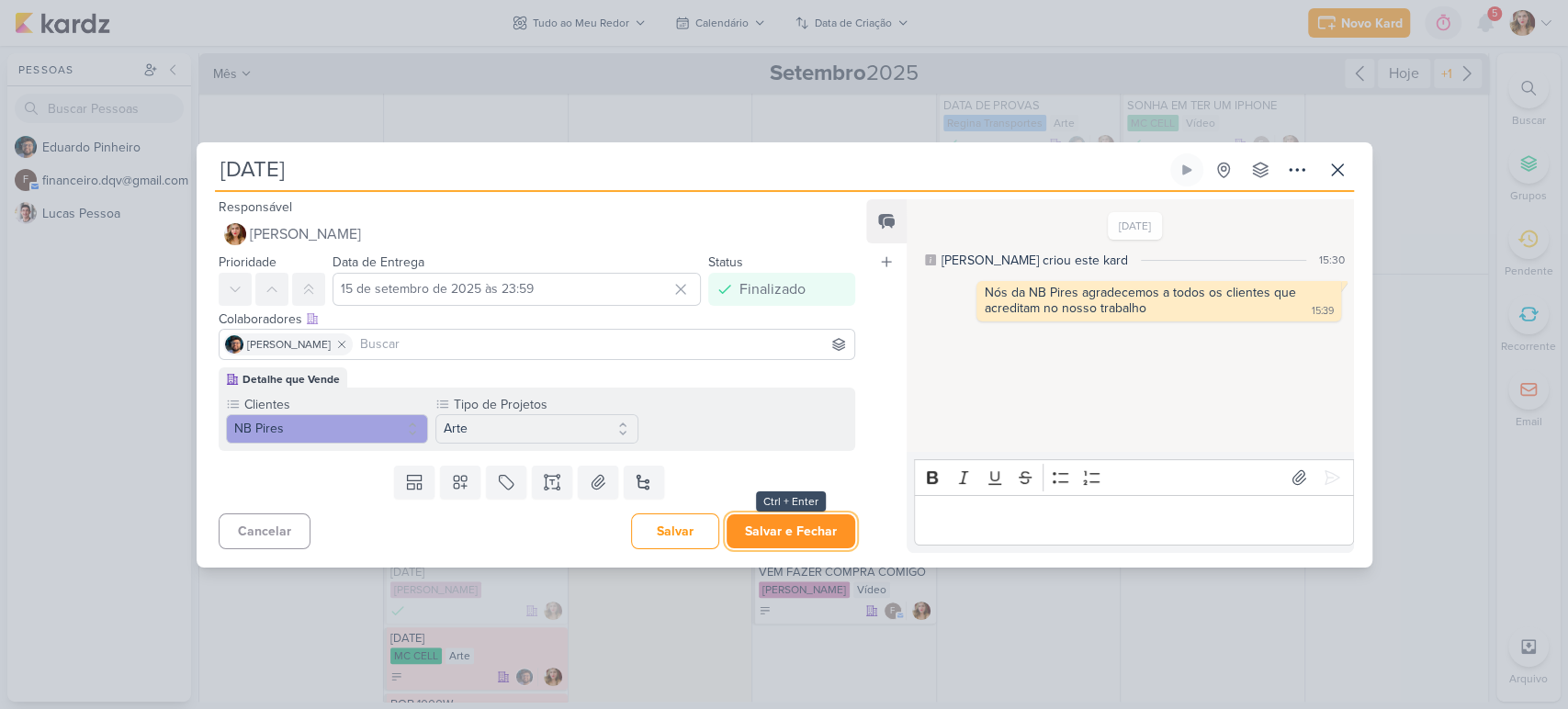
click at [788, 520] on button "Salvar e Fechar" at bounding box center [791, 532] width 129 height 34
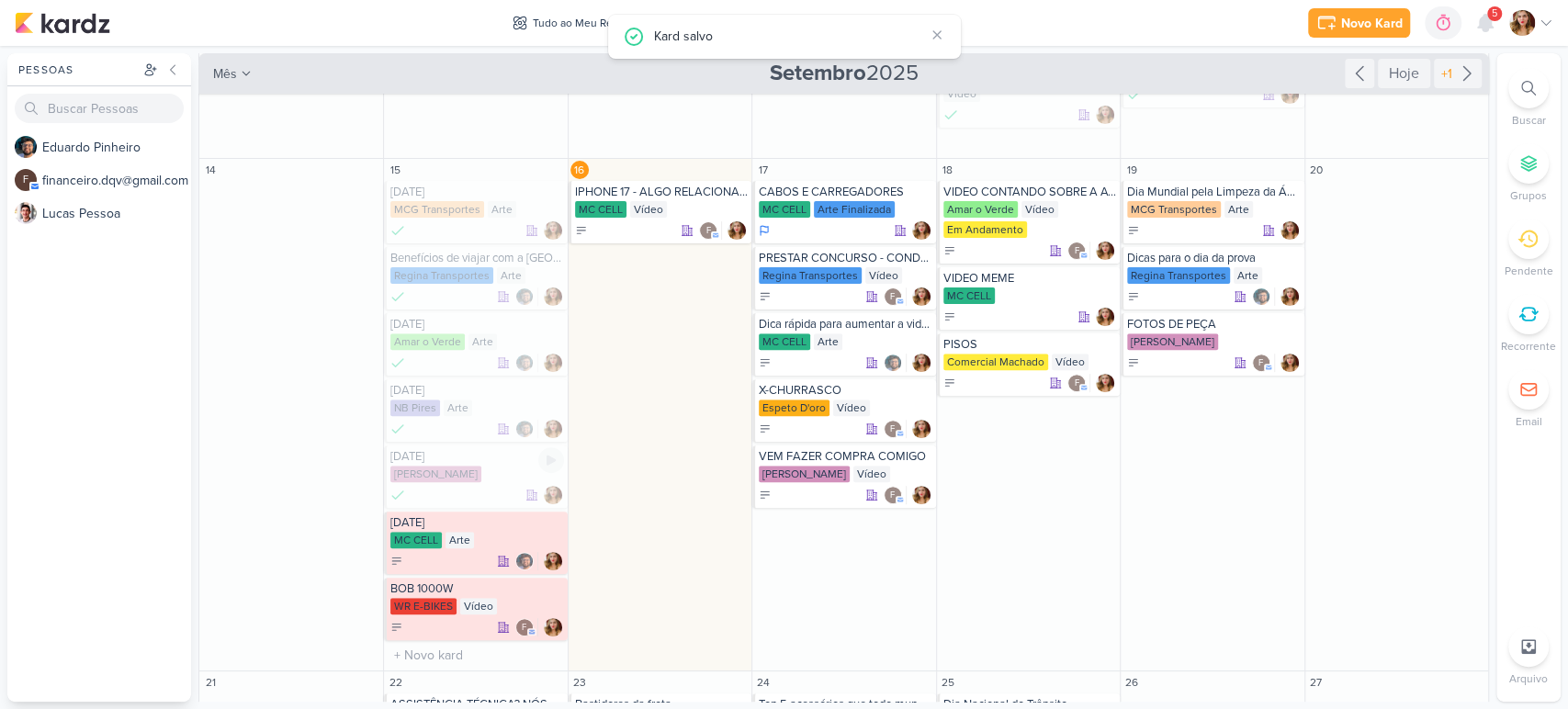
scroll to position [408, 0]
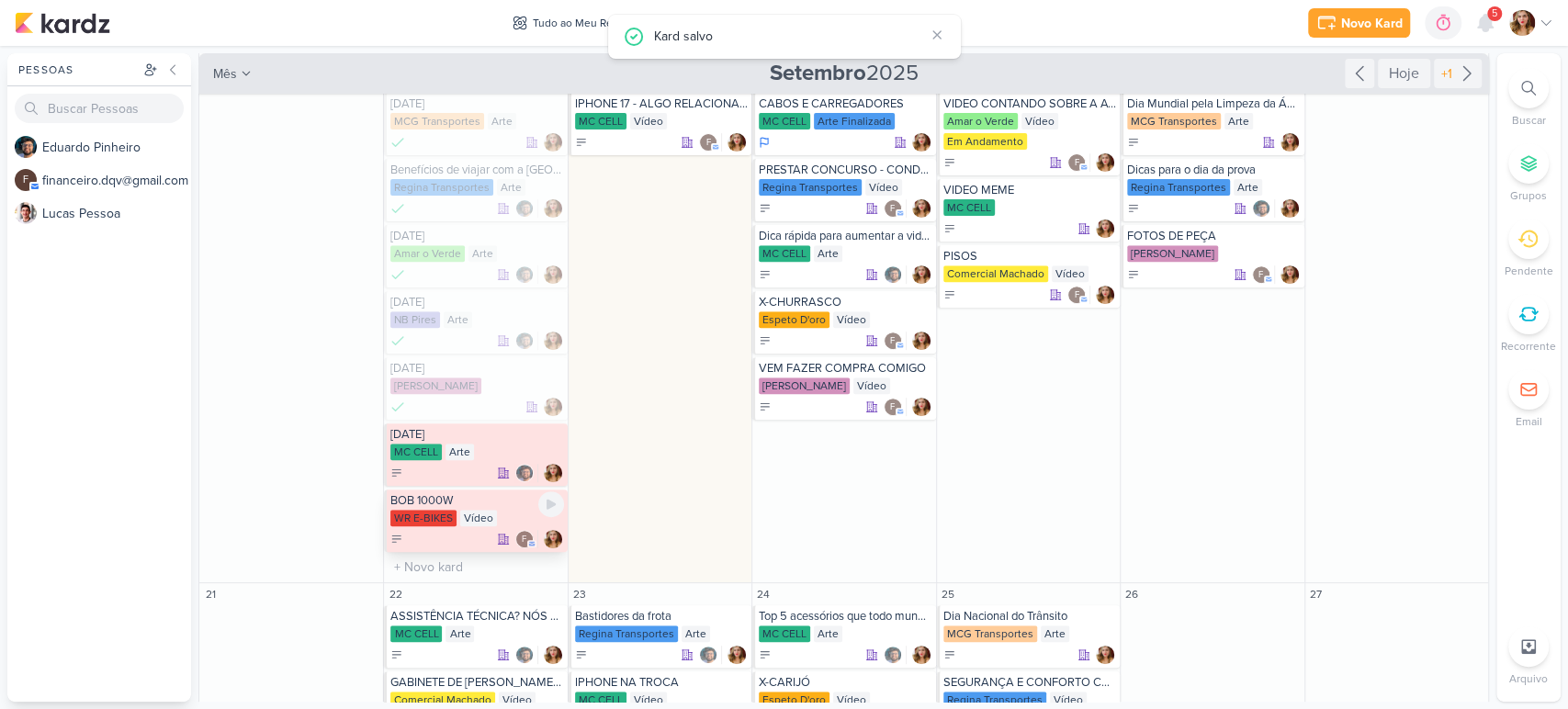
click at [477, 509] on div "BOB 1000W WR E-BIKES Vídeo f" at bounding box center [475, 521] width 183 height 63
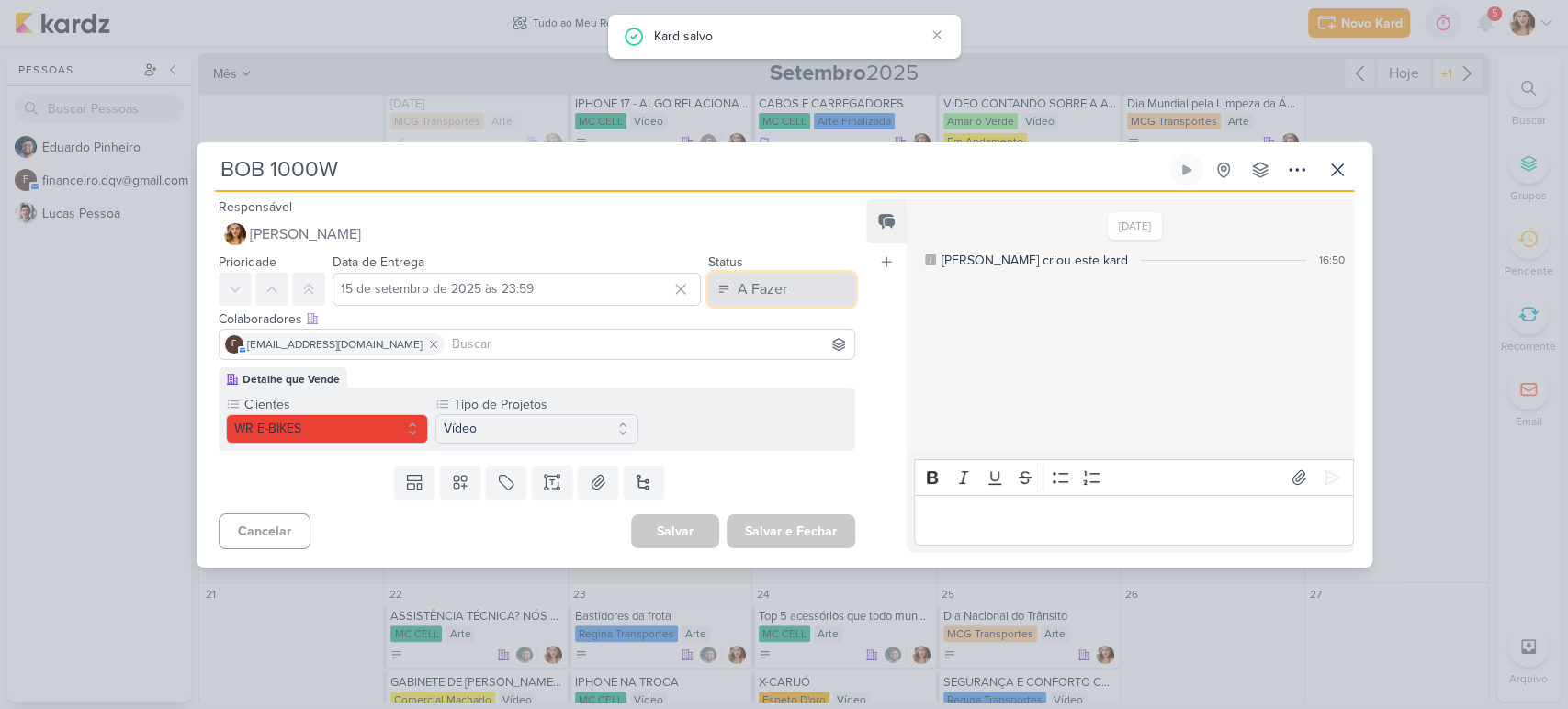
click at [817, 285] on button "A Fazer" at bounding box center [782, 289] width 147 height 33
click at [812, 355] on button "Finalizado" at bounding box center [773, 362] width 163 height 30
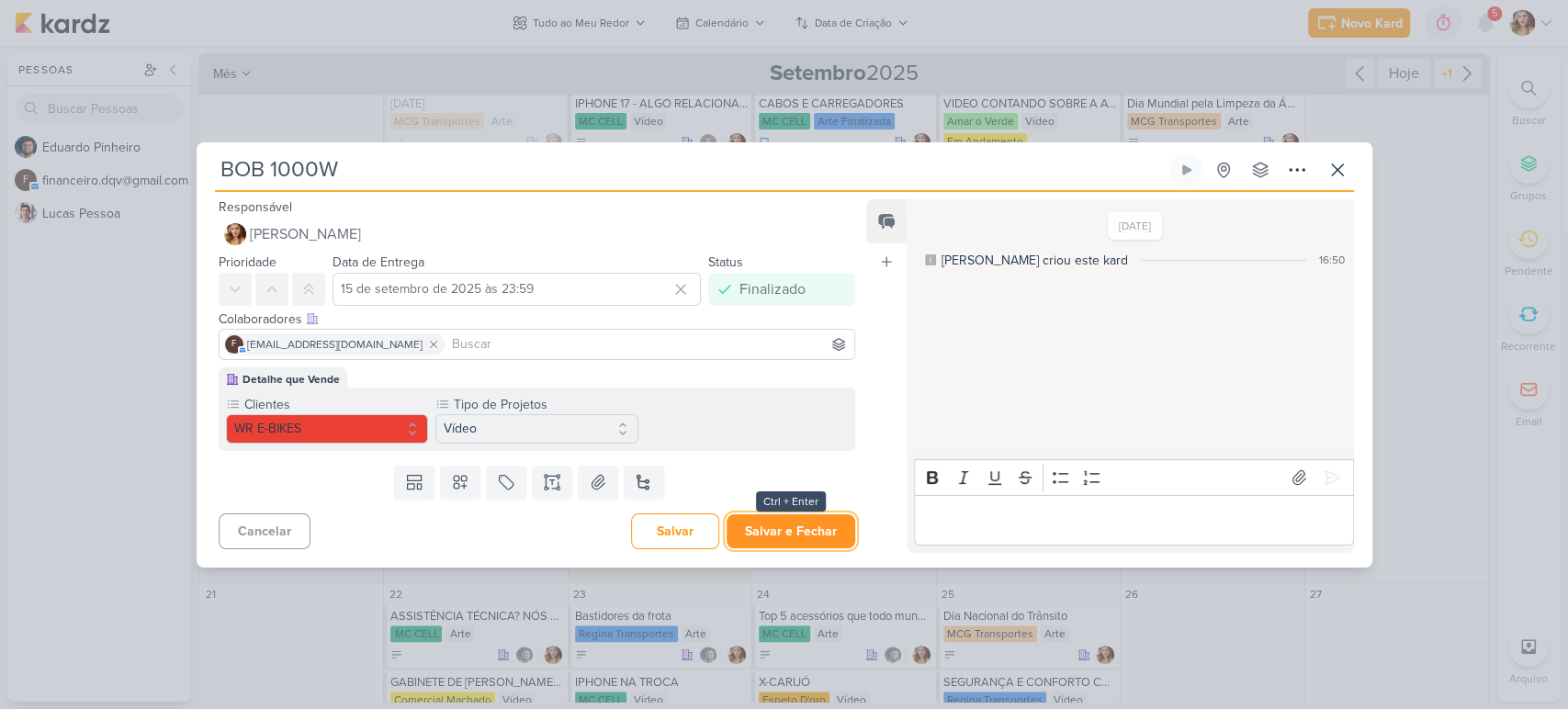
click at [809, 534] on button "Salvar e Fechar" at bounding box center [791, 532] width 129 height 34
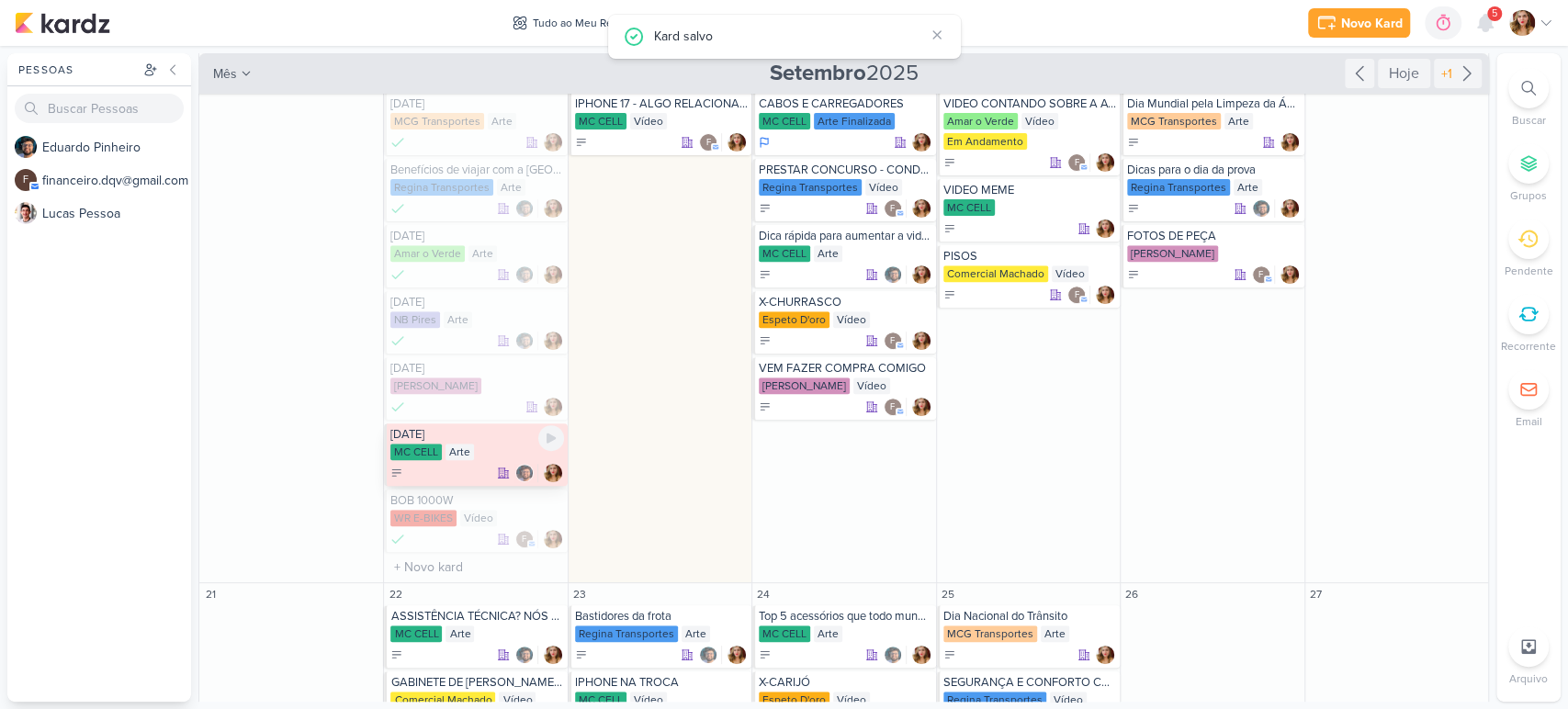
click at [470, 448] on div "Arte" at bounding box center [460, 453] width 28 height 17
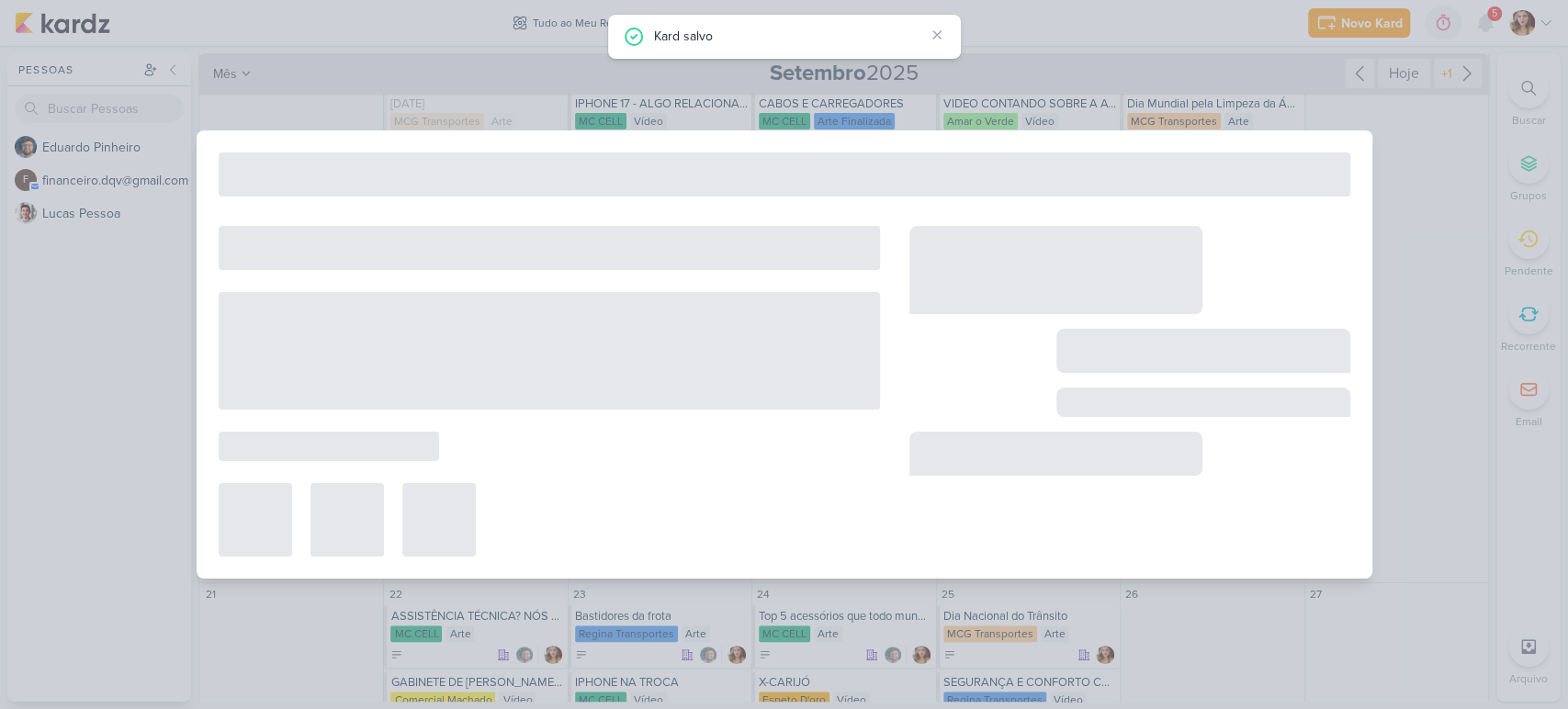
type input "[DATE]"
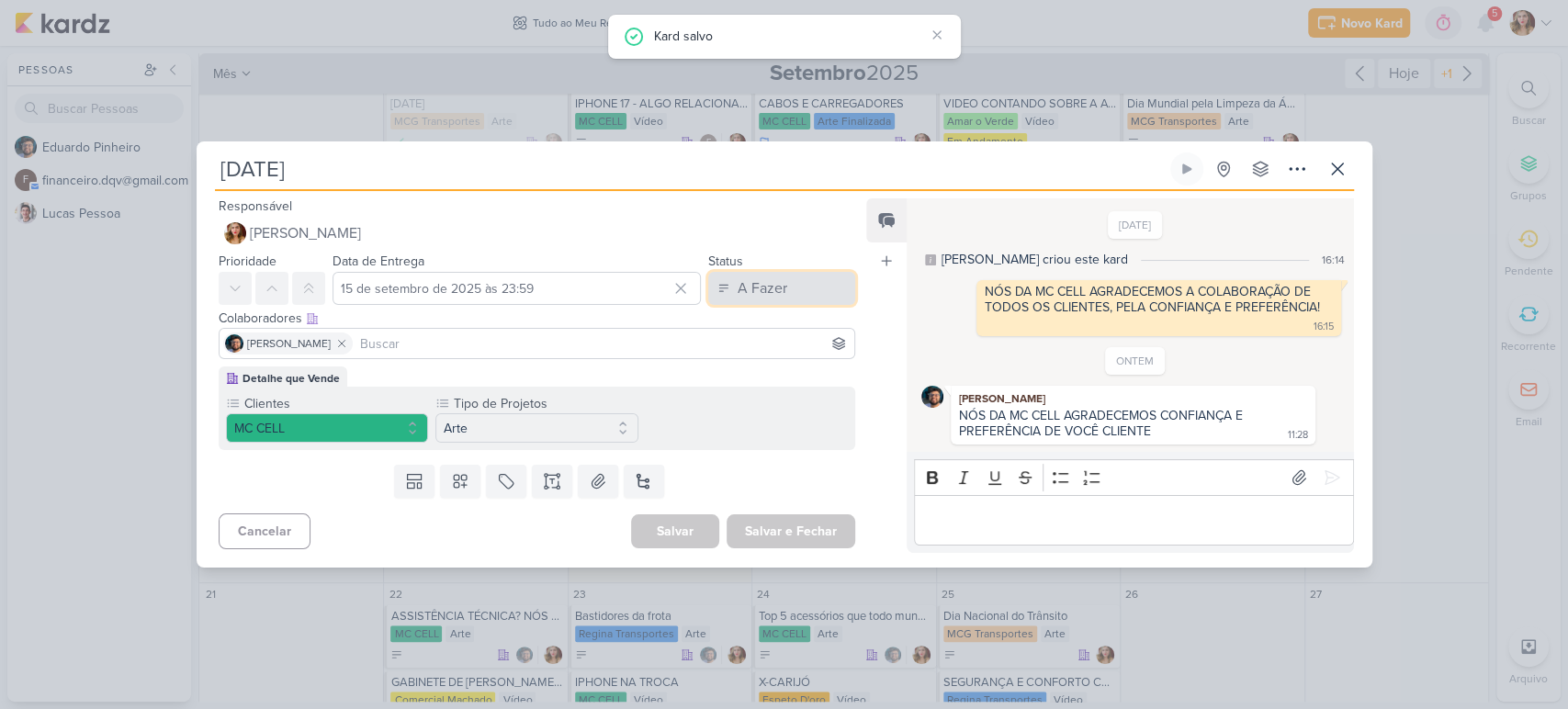
click at [808, 285] on button "A Fazer" at bounding box center [782, 288] width 147 height 33
click at [804, 371] on button "Finalizado" at bounding box center [773, 361] width 163 height 30
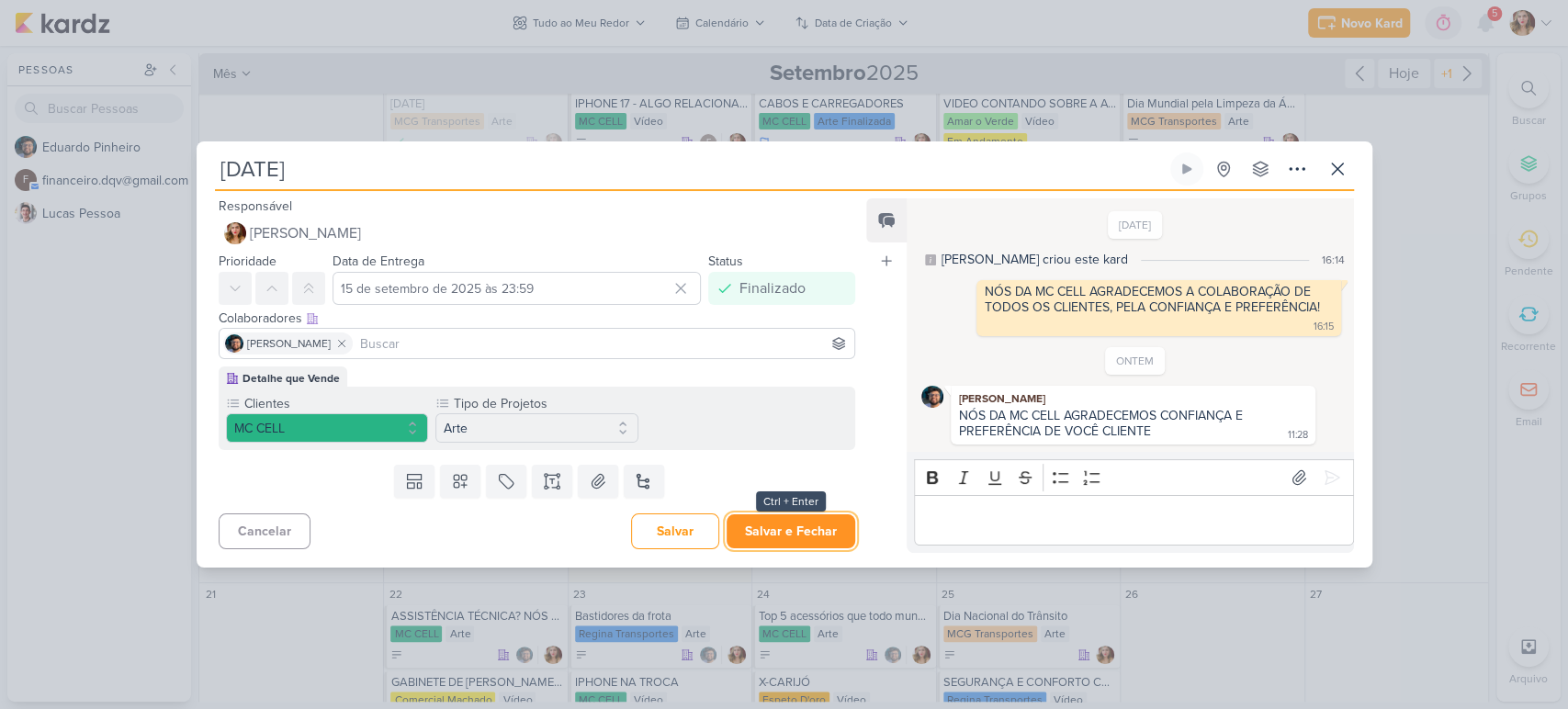
click at [794, 516] on button "Salvar e Fechar" at bounding box center [791, 532] width 129 height 34
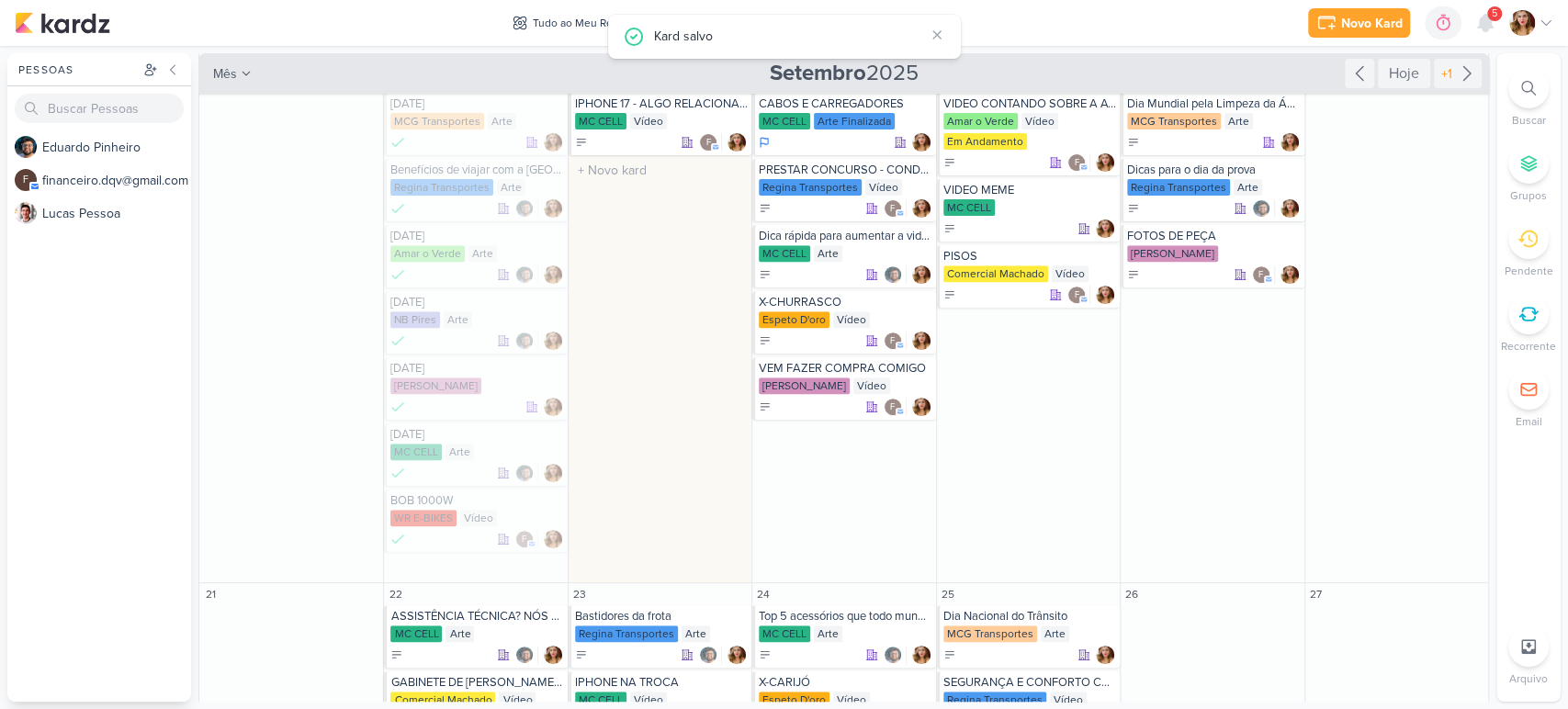
scroll to position [204, 0]
